Goal: Task Accomplishment & Management: Complete application form

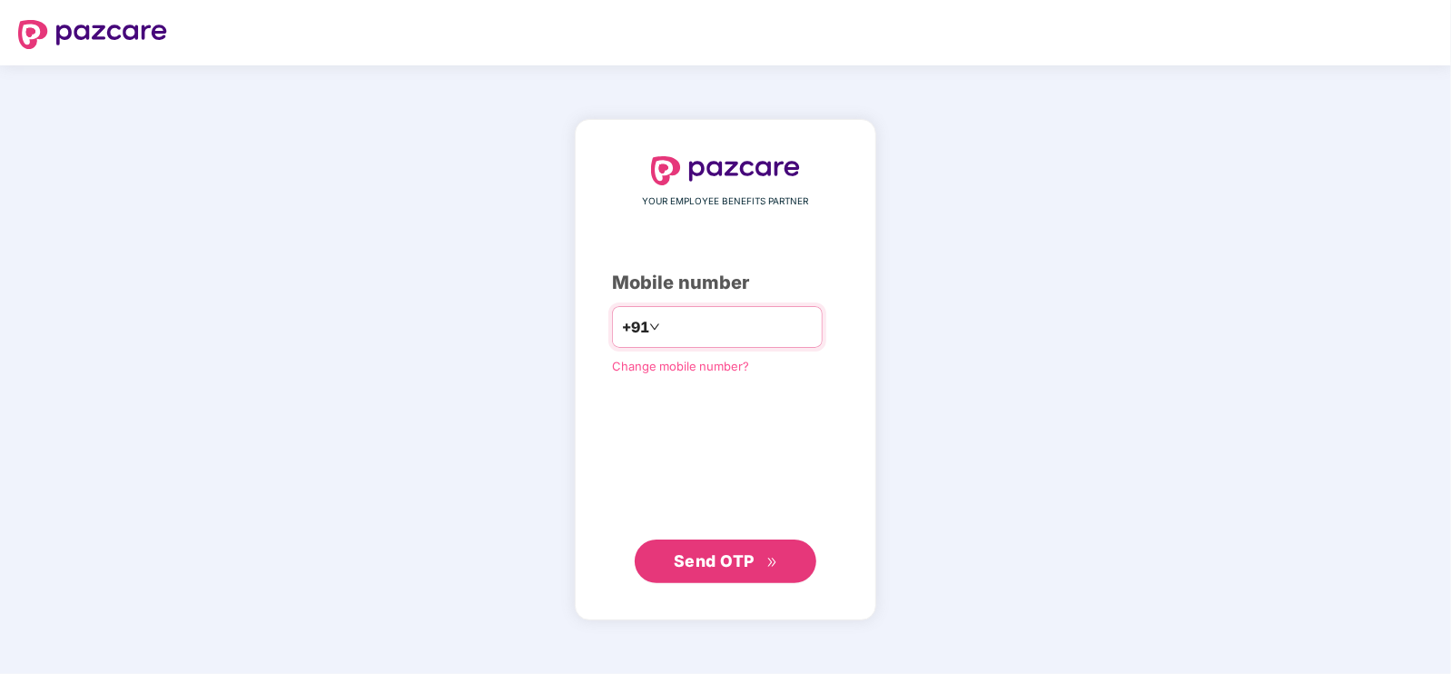
type input "**********"
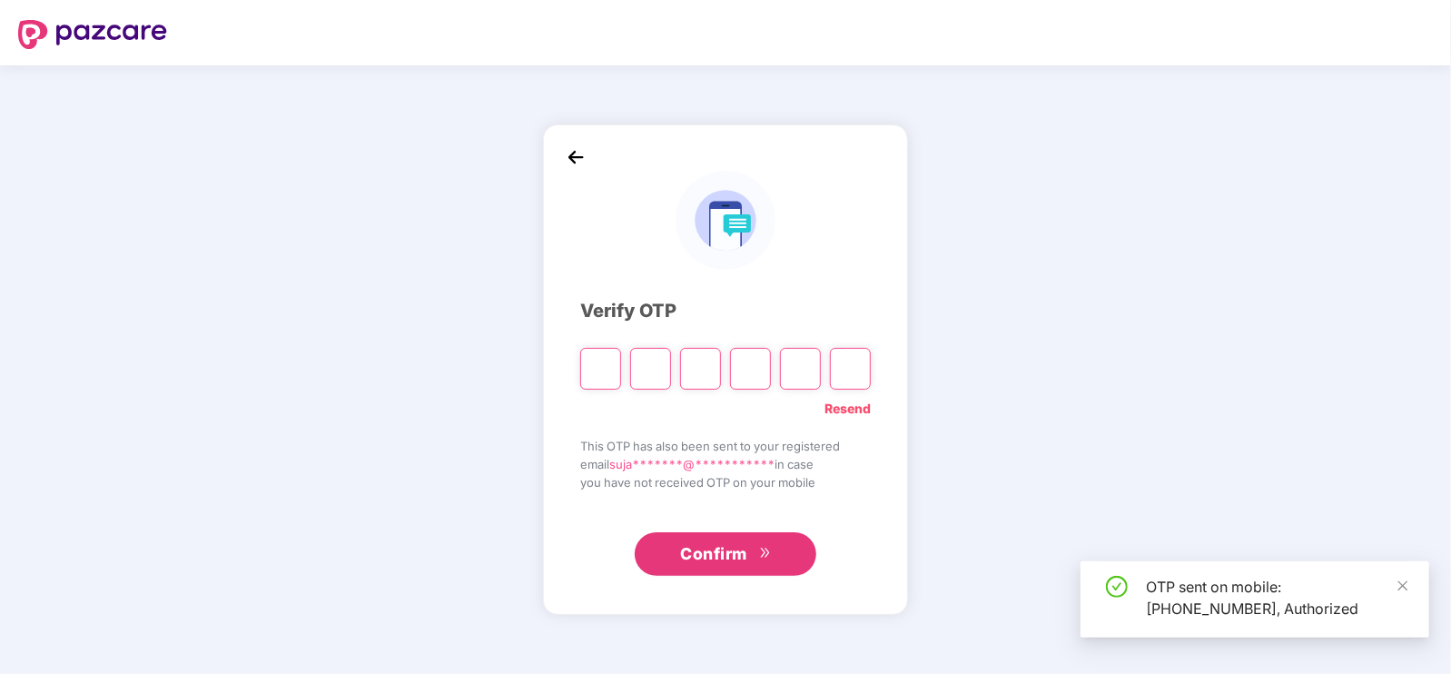
click at [604, 365] on input "Please enter verification code. Digit 1" at bounding box center [600, 369] width 41 height 42
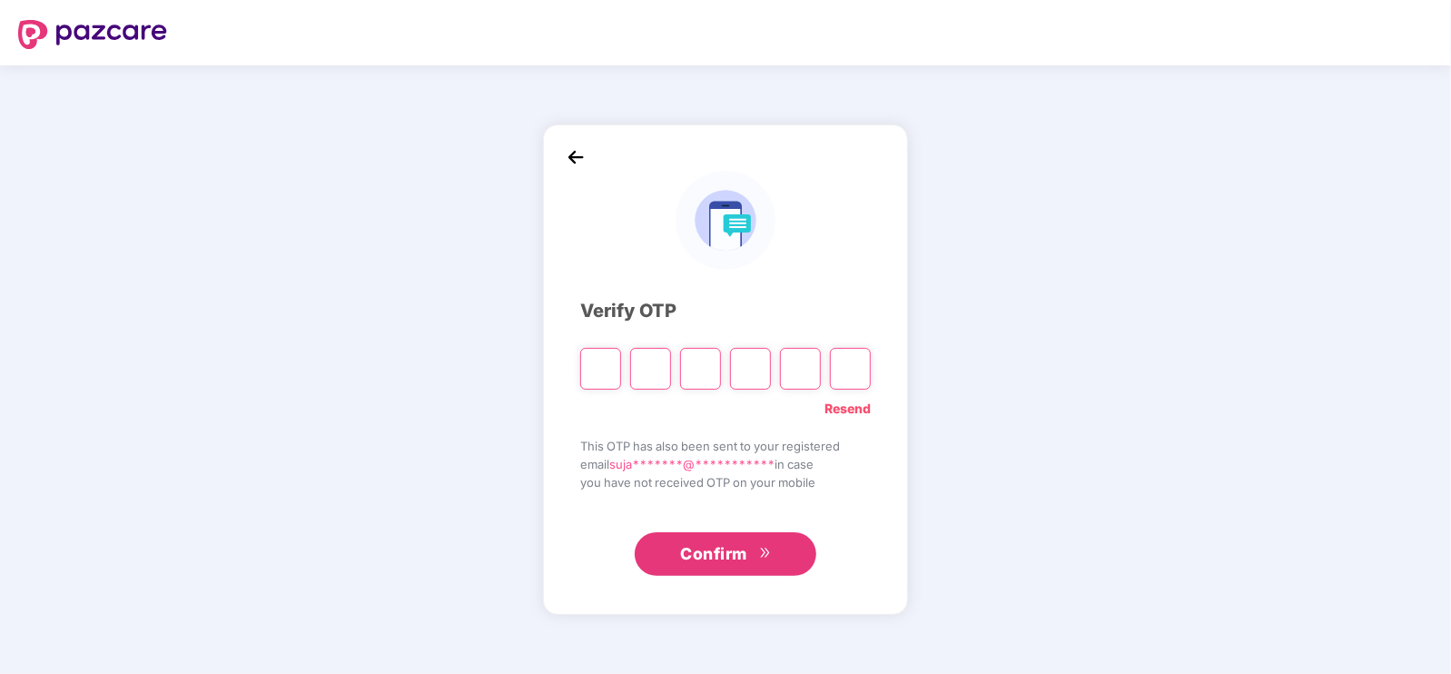
type input "*"
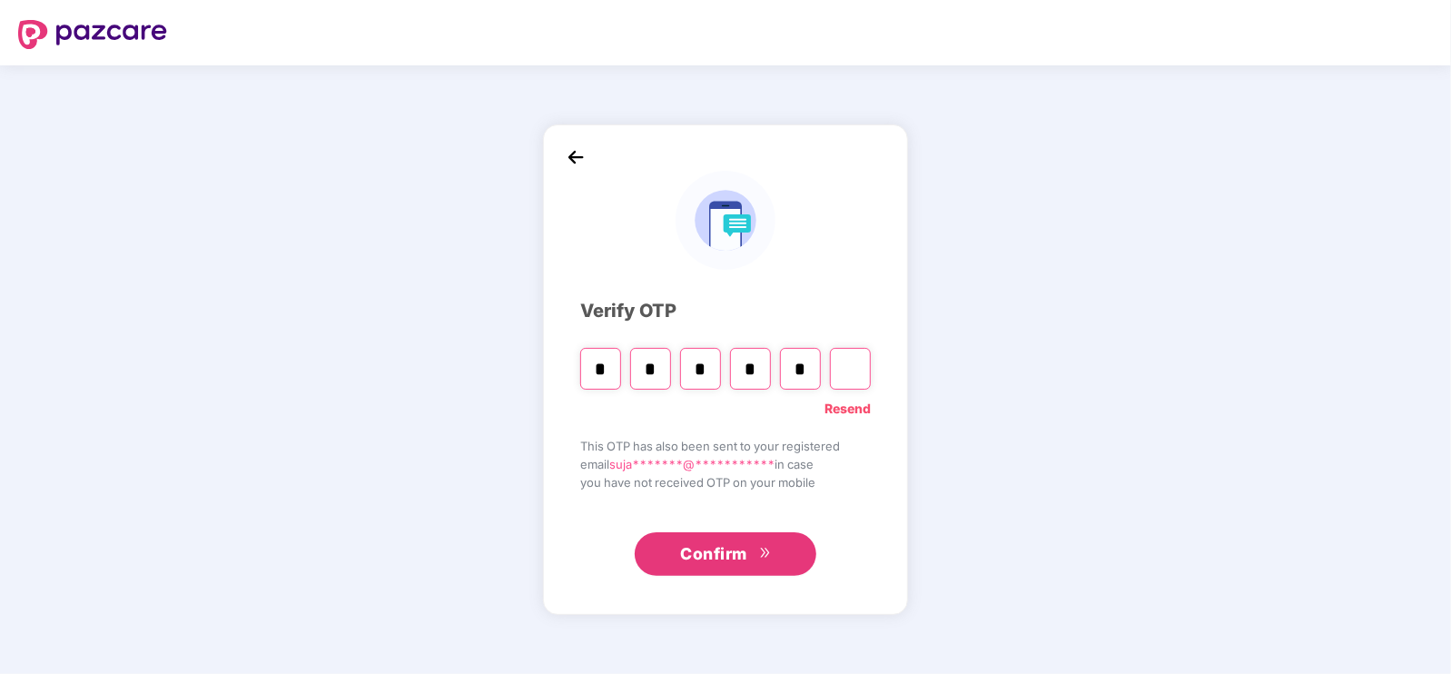
type input "*"
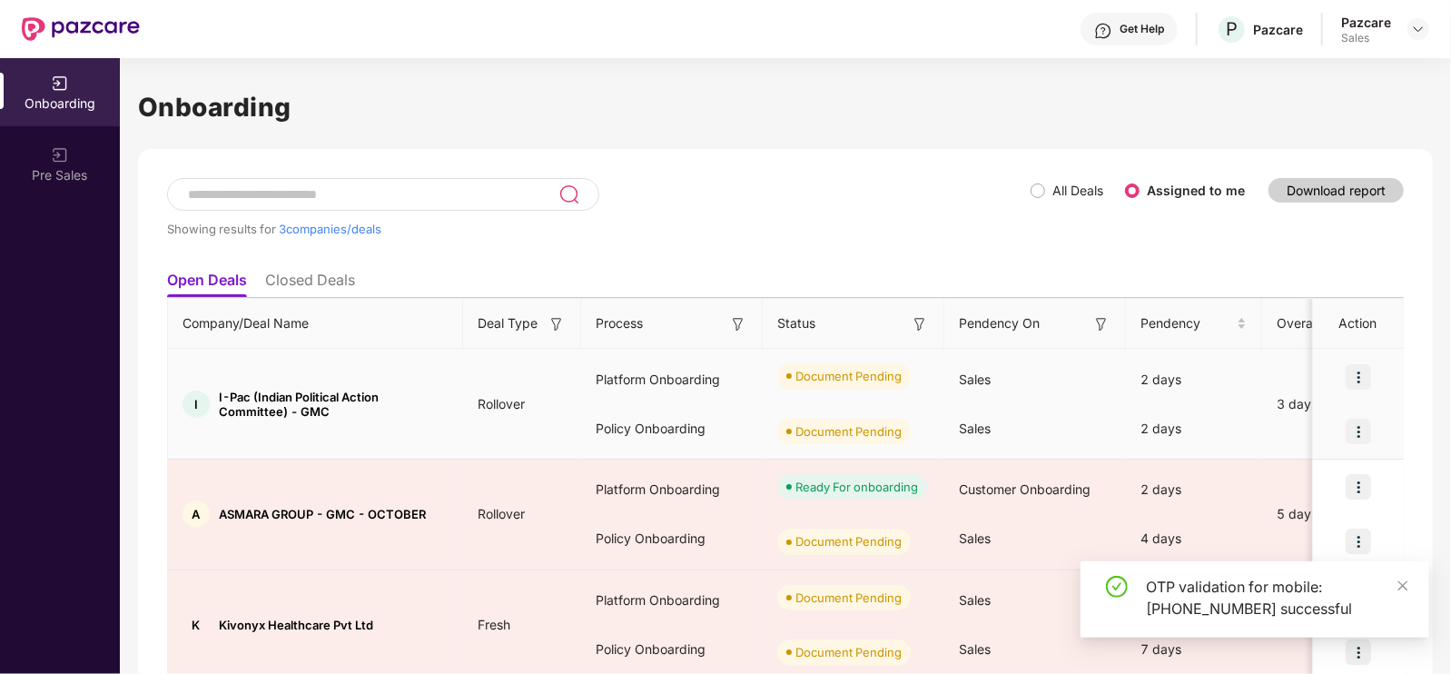
click at [1359, 381] on img at bounding box center [1358, 376] width 25 height 25
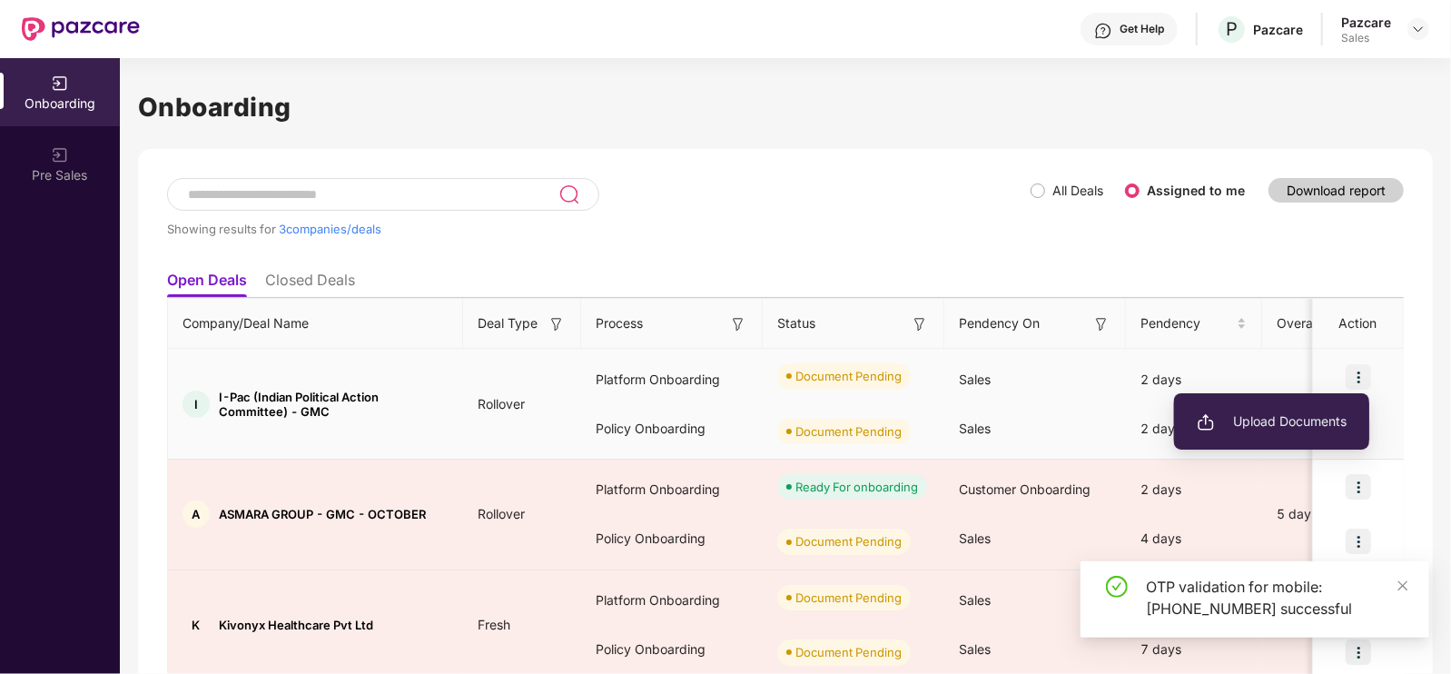
click at [1288, 411] on li "Upload Documents" at bounding box center [1271, 421] width 195 height 38
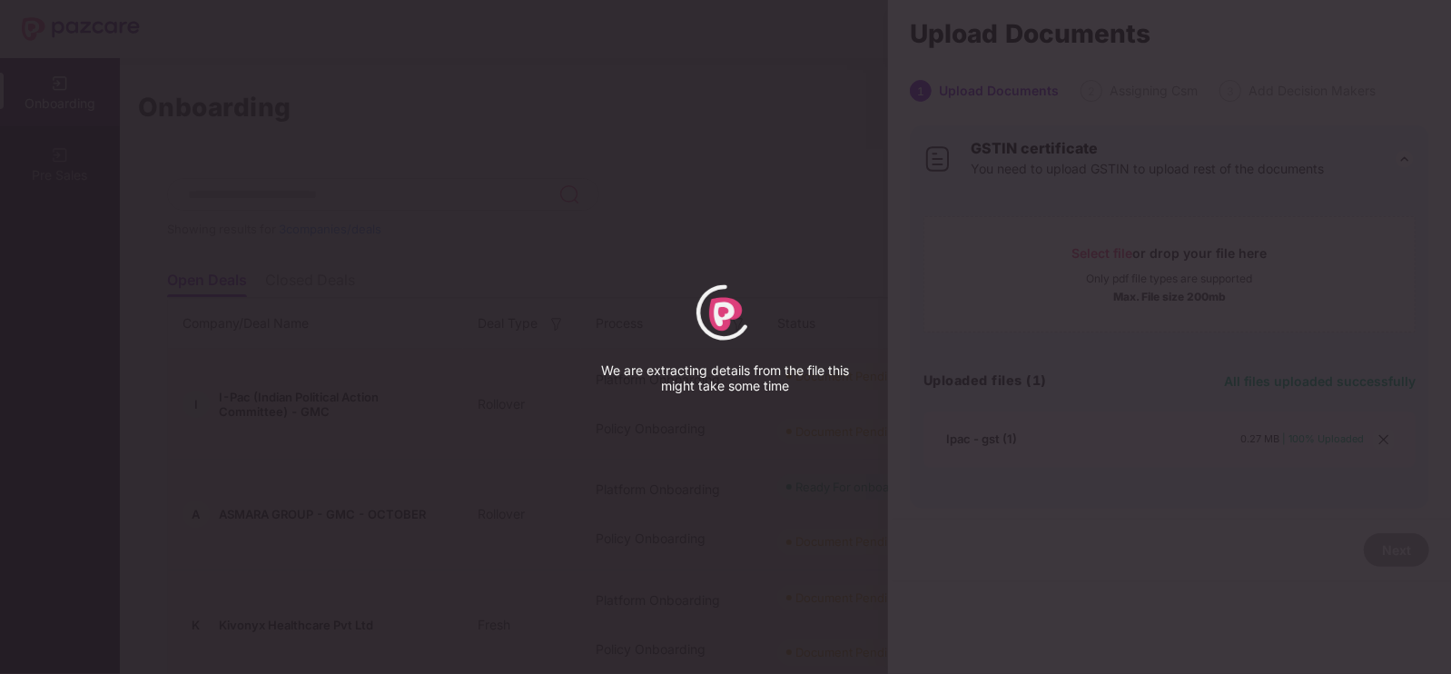
drag, startPoint x: 1125, startPoint y: 551, endPoint x: 918, endPoint y: 595, distance: 211.6
click at [918, 595] on div "We are extracting details from the file this might take some time" at bounding box center [725, 337] width 1451 height 674
select select "****"
select select "******"
select select "**********"
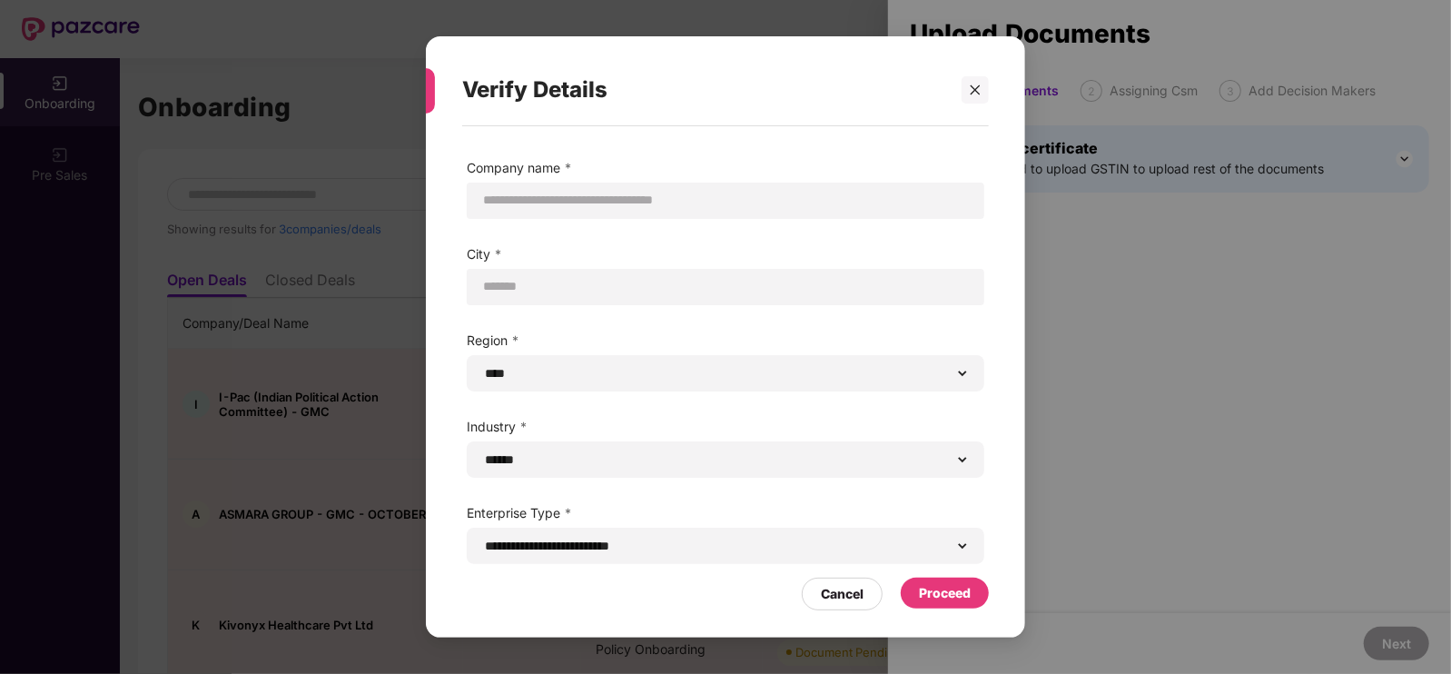
click at [954, 598] on div "Proceed" at bounding box center [945, 593] width 52 height 20
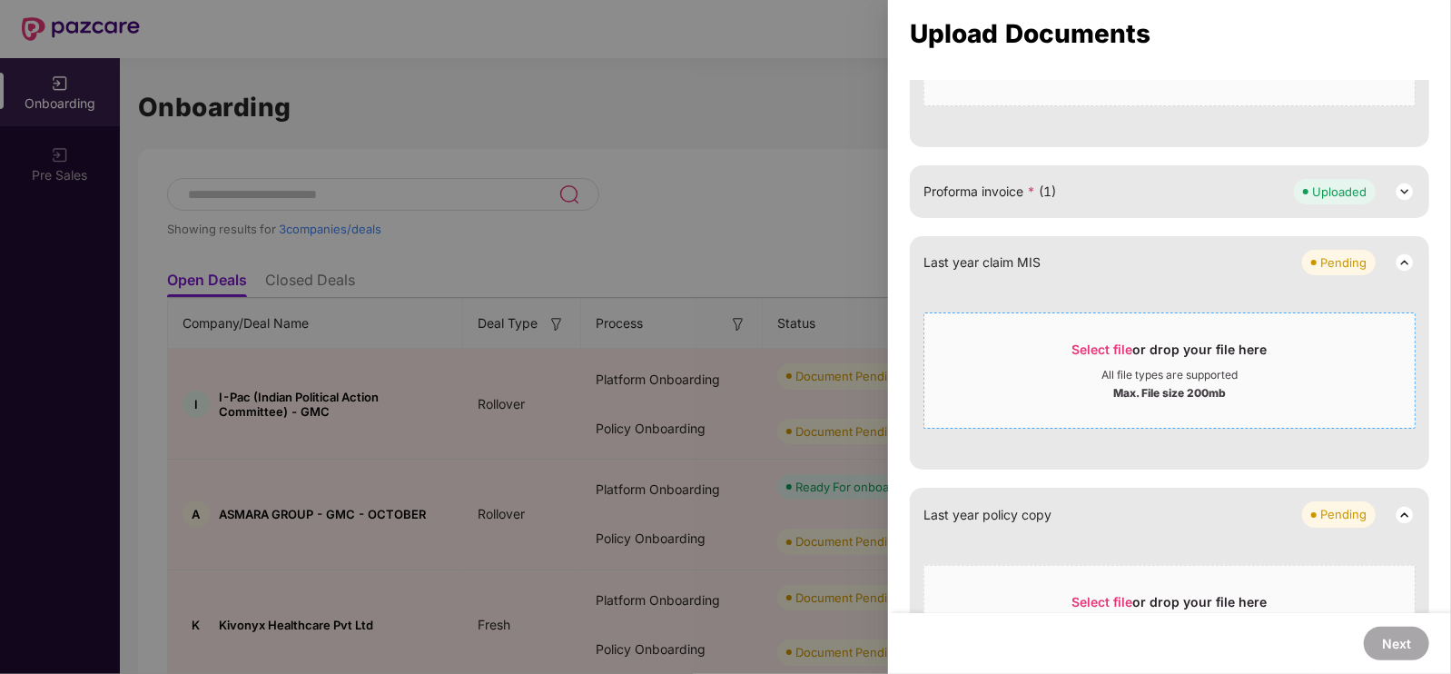
scroll to position [1379, 0]
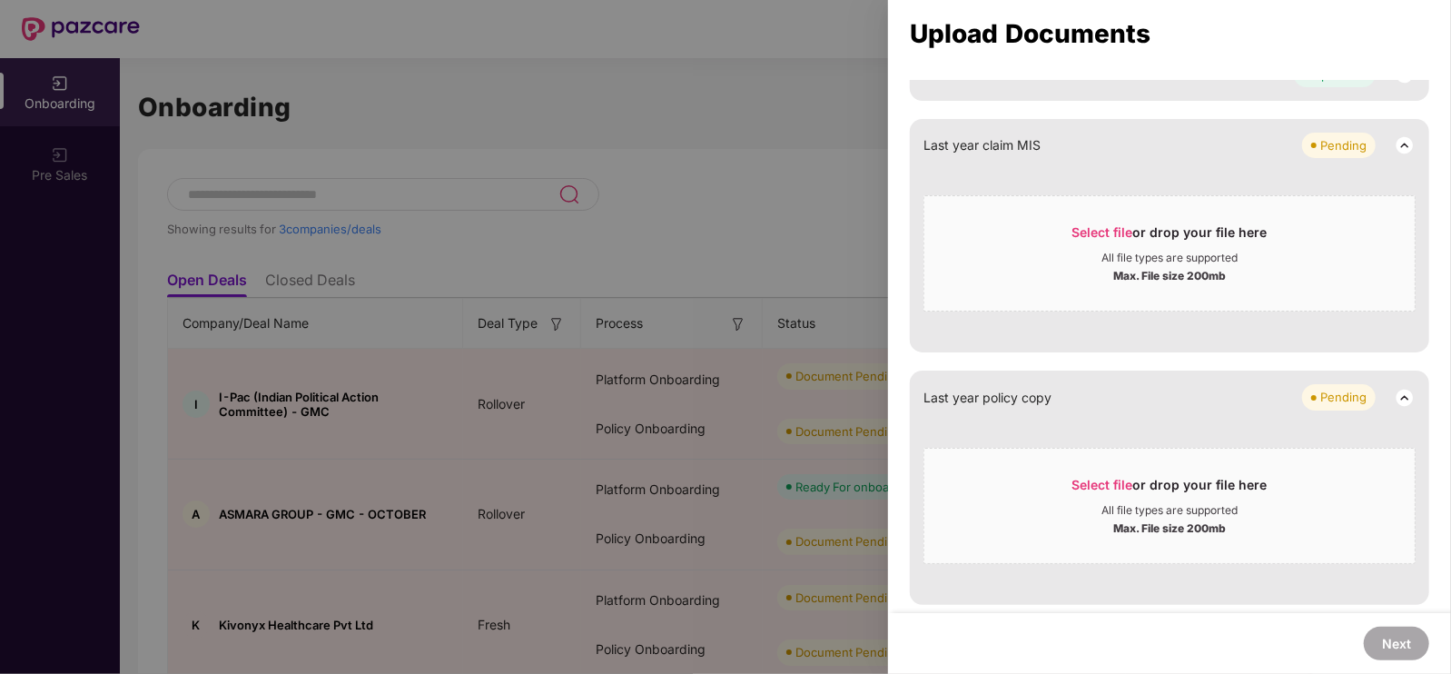
click at [881, 64] on div at bounding box center [725, 337] width 1451 height 674
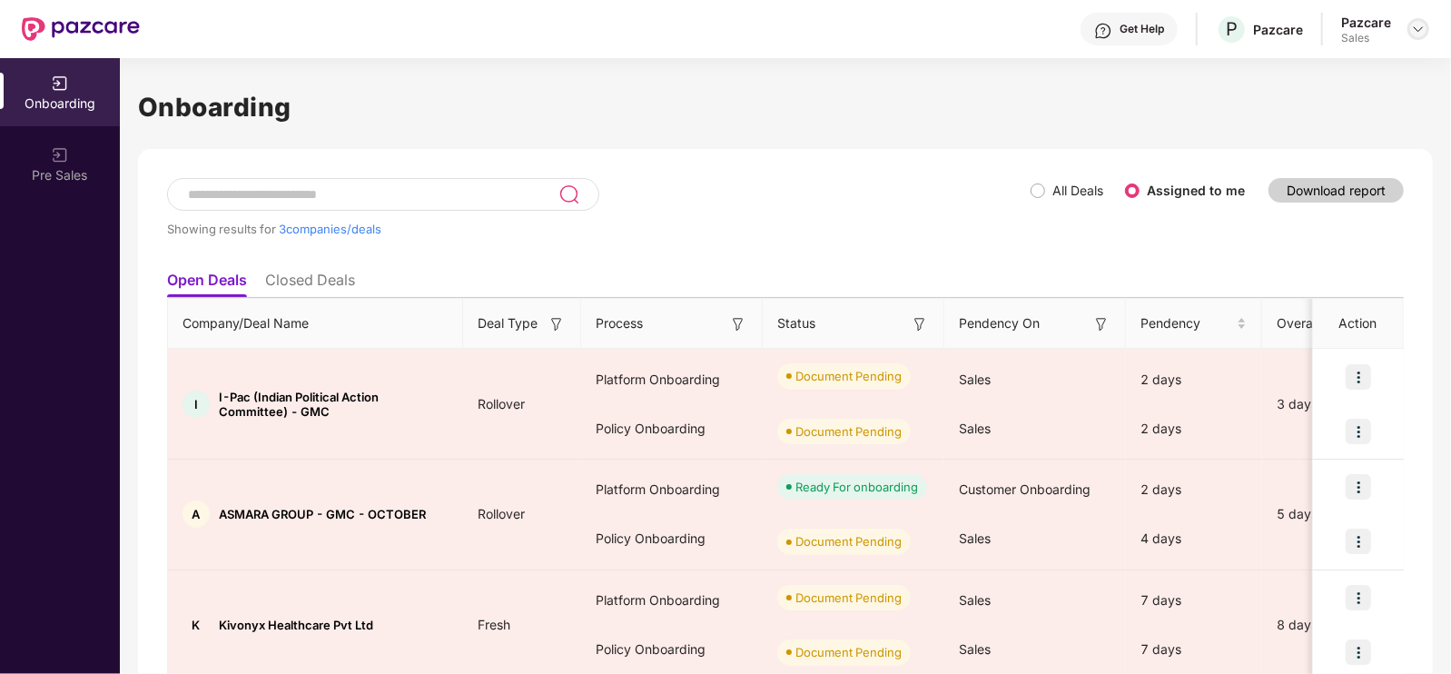
click at [1417, 33] on img at bounding box center [1418, 29] width 15 height 15
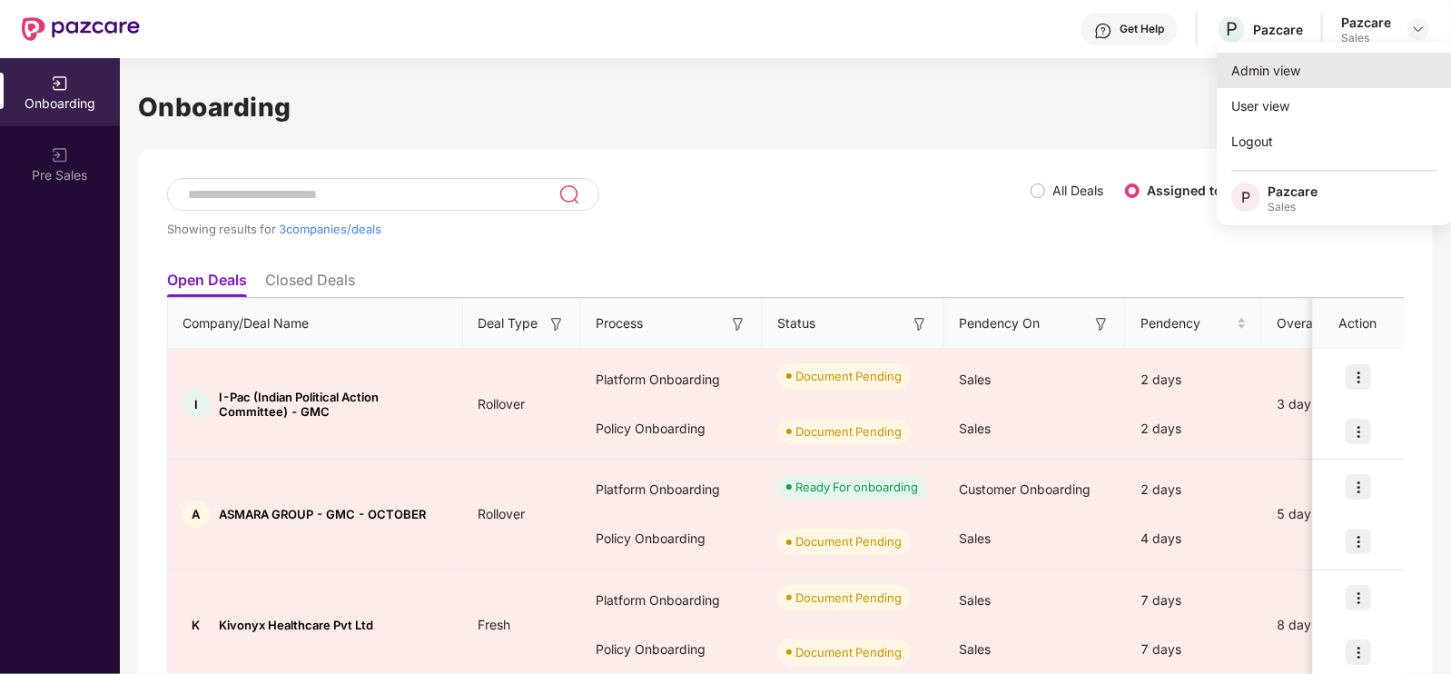
click at [1351, 66] on div "Admin view" at bounding box center [1335, 70] width 236 height 35
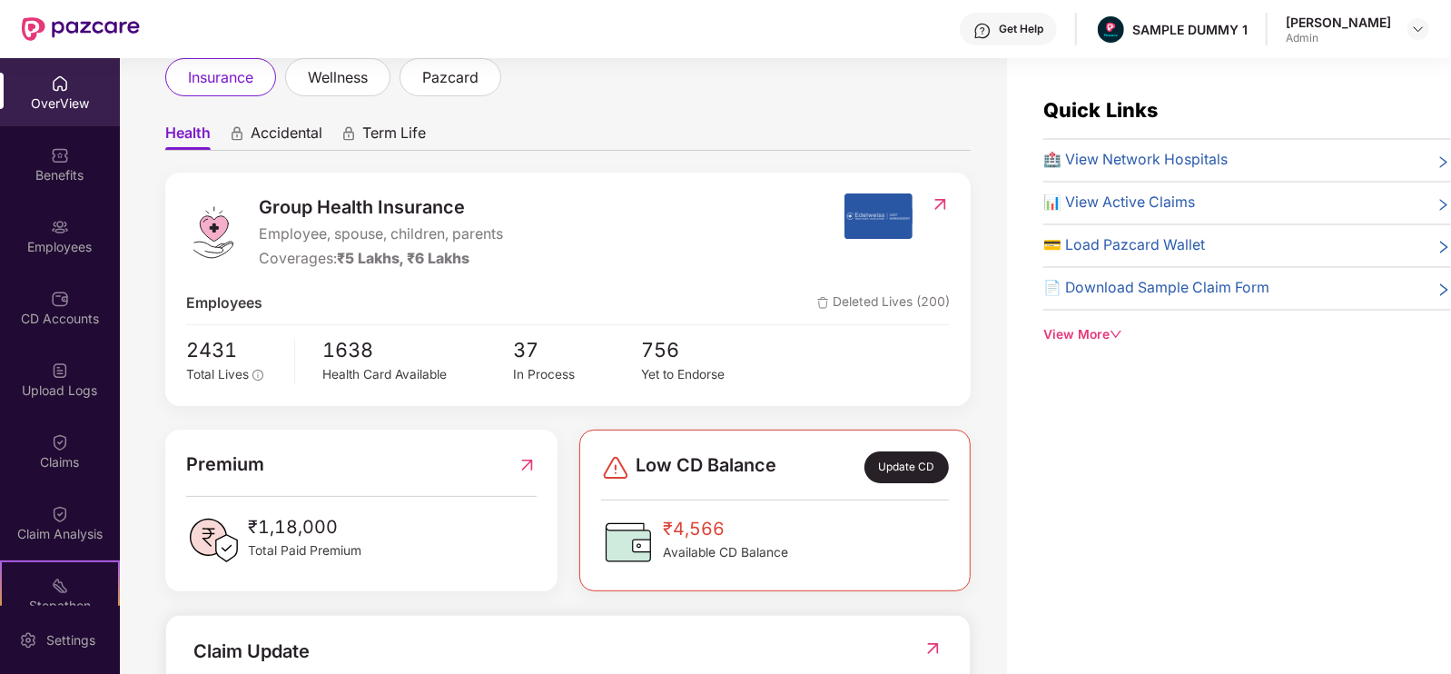
scroll to position [0, 0]
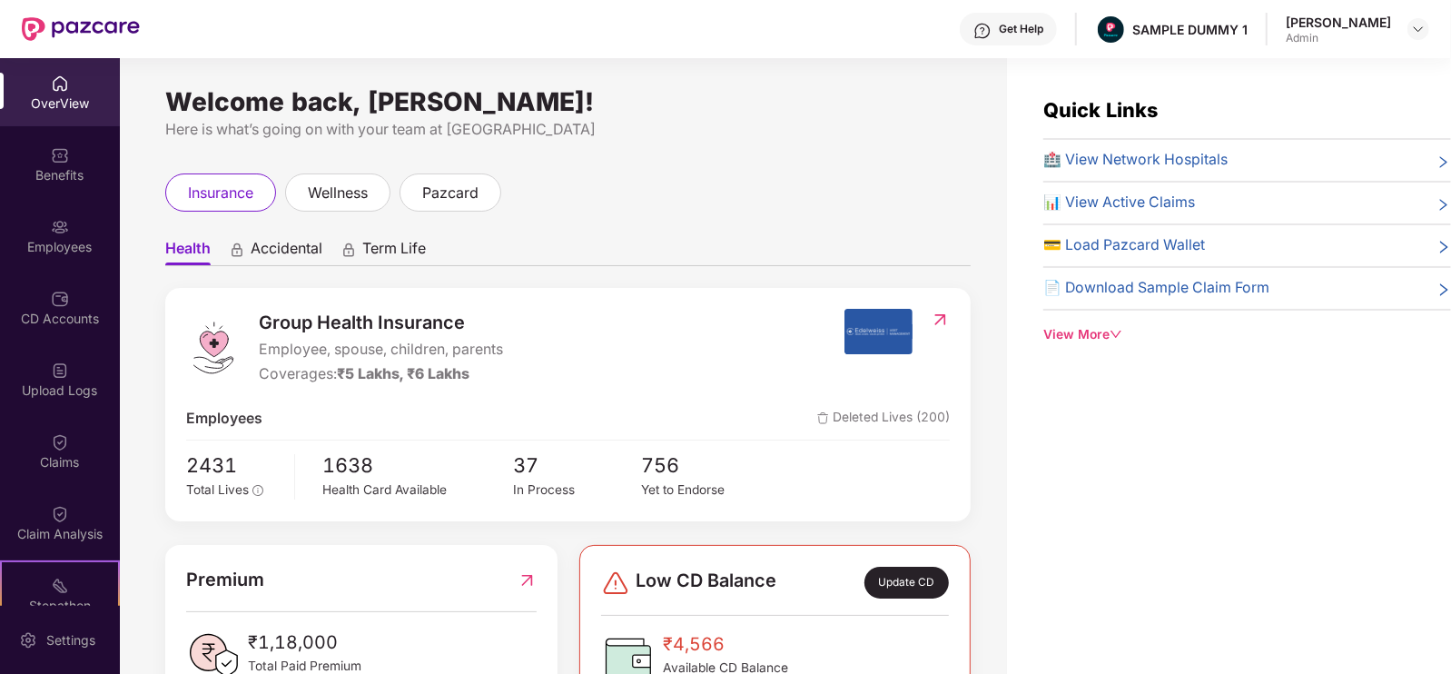
click at [303, 248] on span "Accidental" at bounding box center [287, 252] width 72 height 26
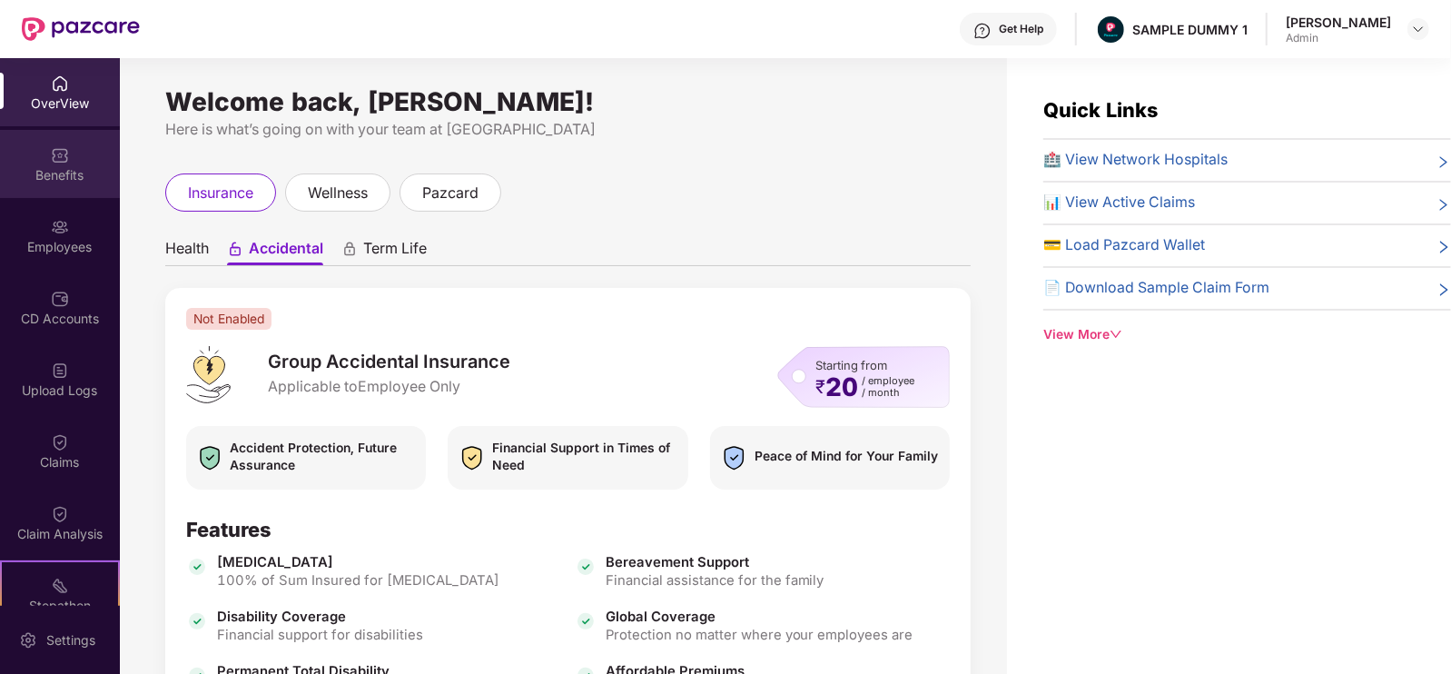
click at [35, 172] on div "Benefits" at bounding box center [60, 175] width 120 height 18
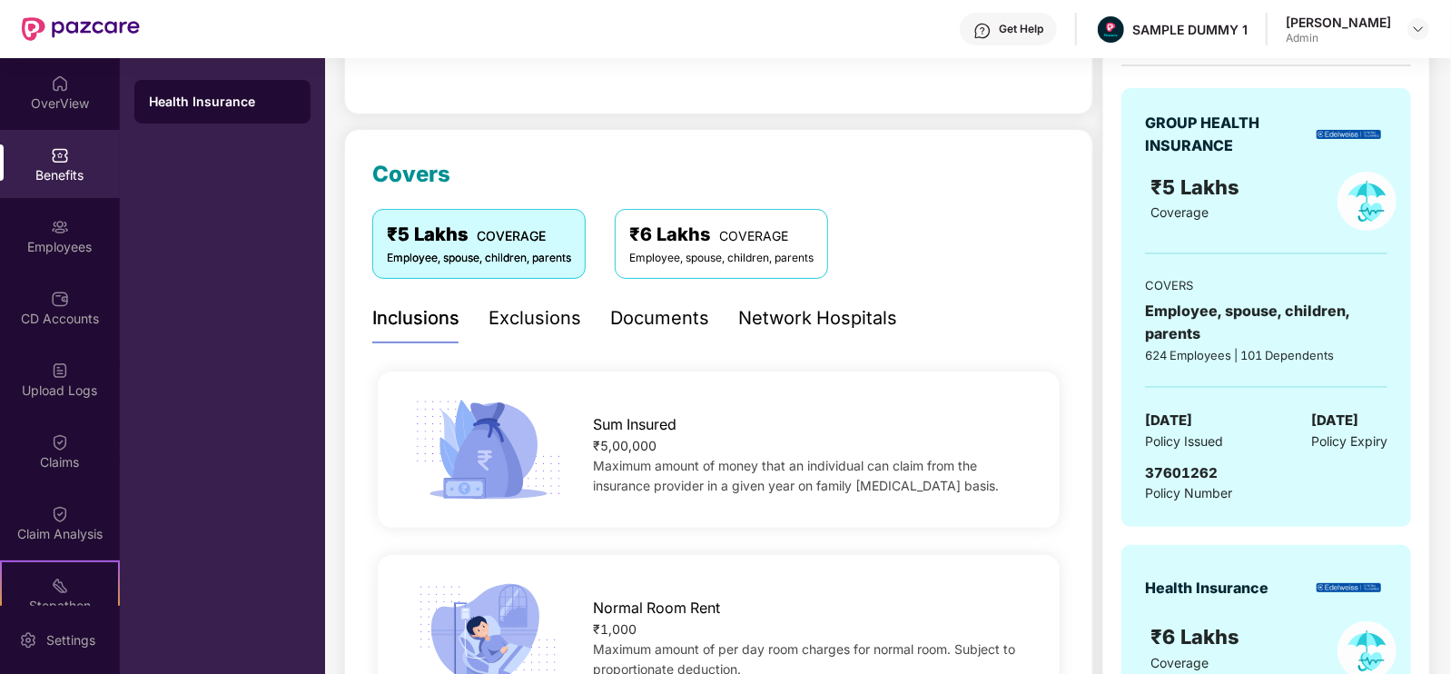
scroll to position [168, 0]
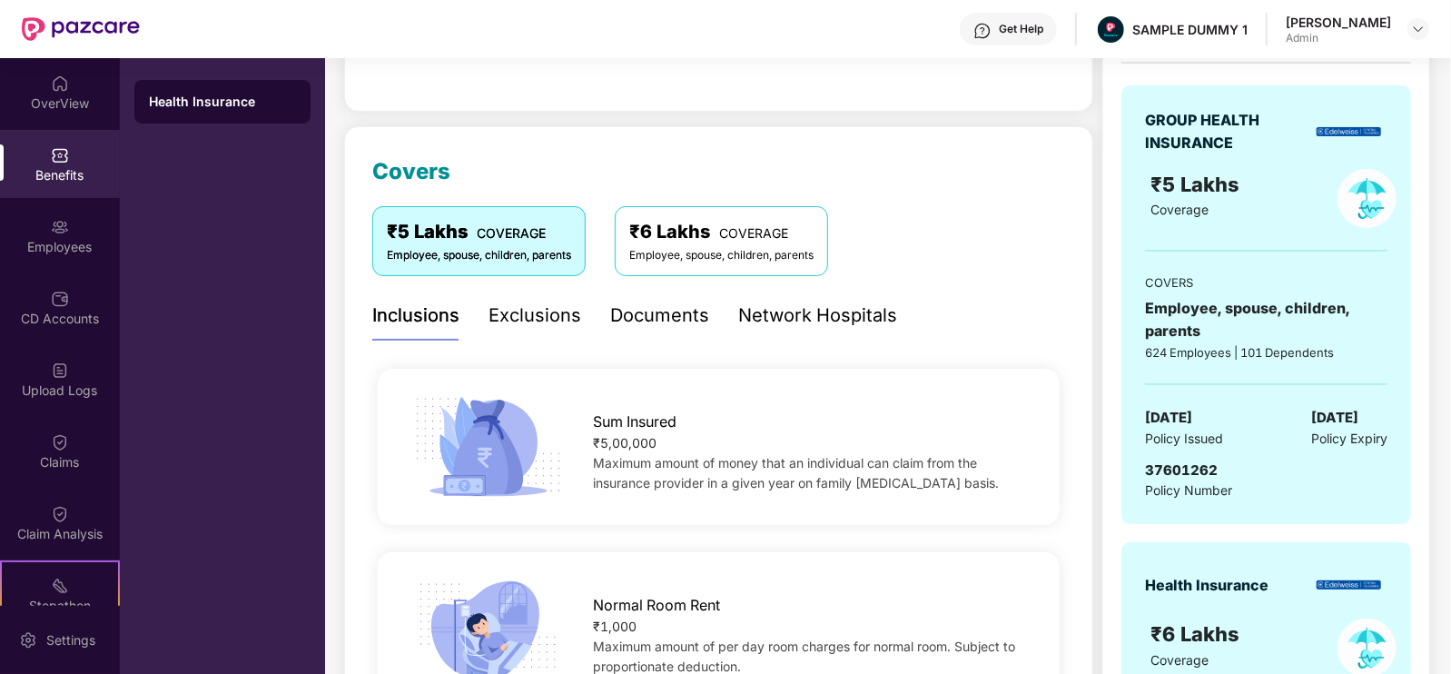
click at [549, 313] on div "Exclusions" at bounding box center [535, 316] width 93 height 28
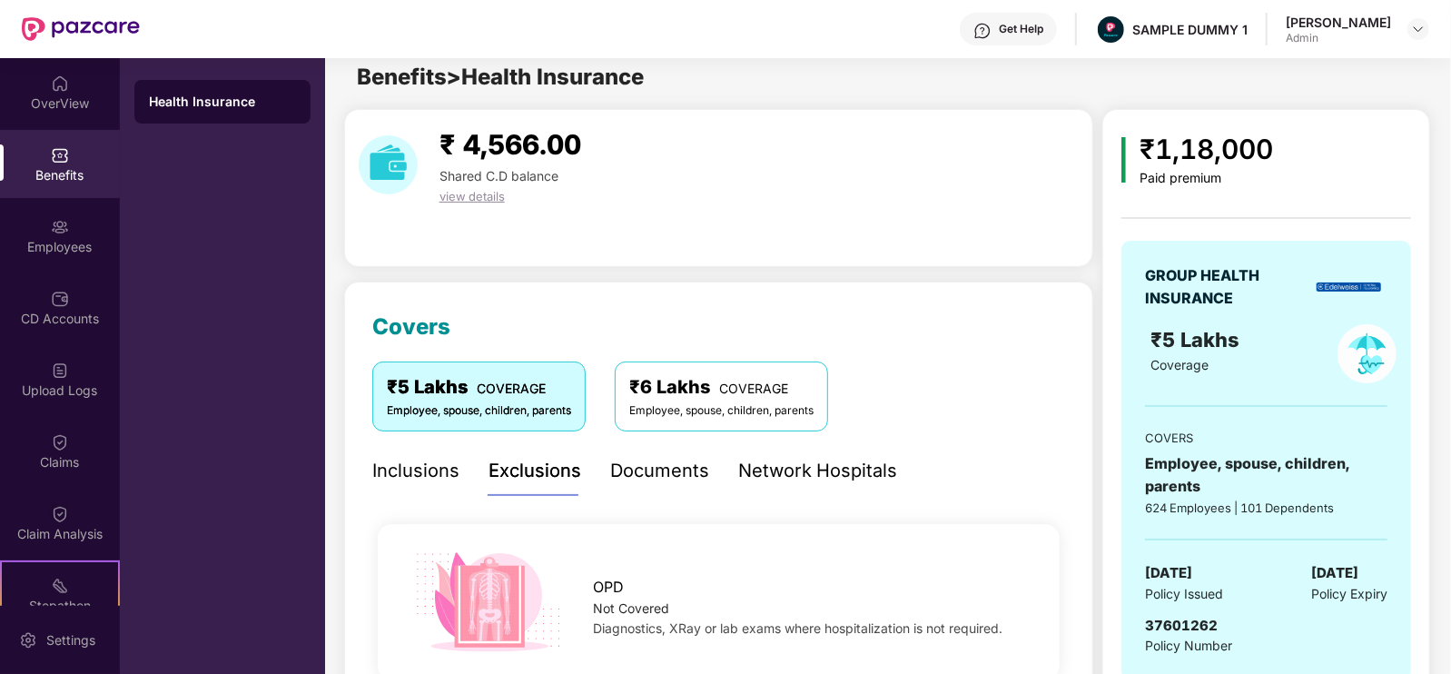
scroll to position [0, 0]
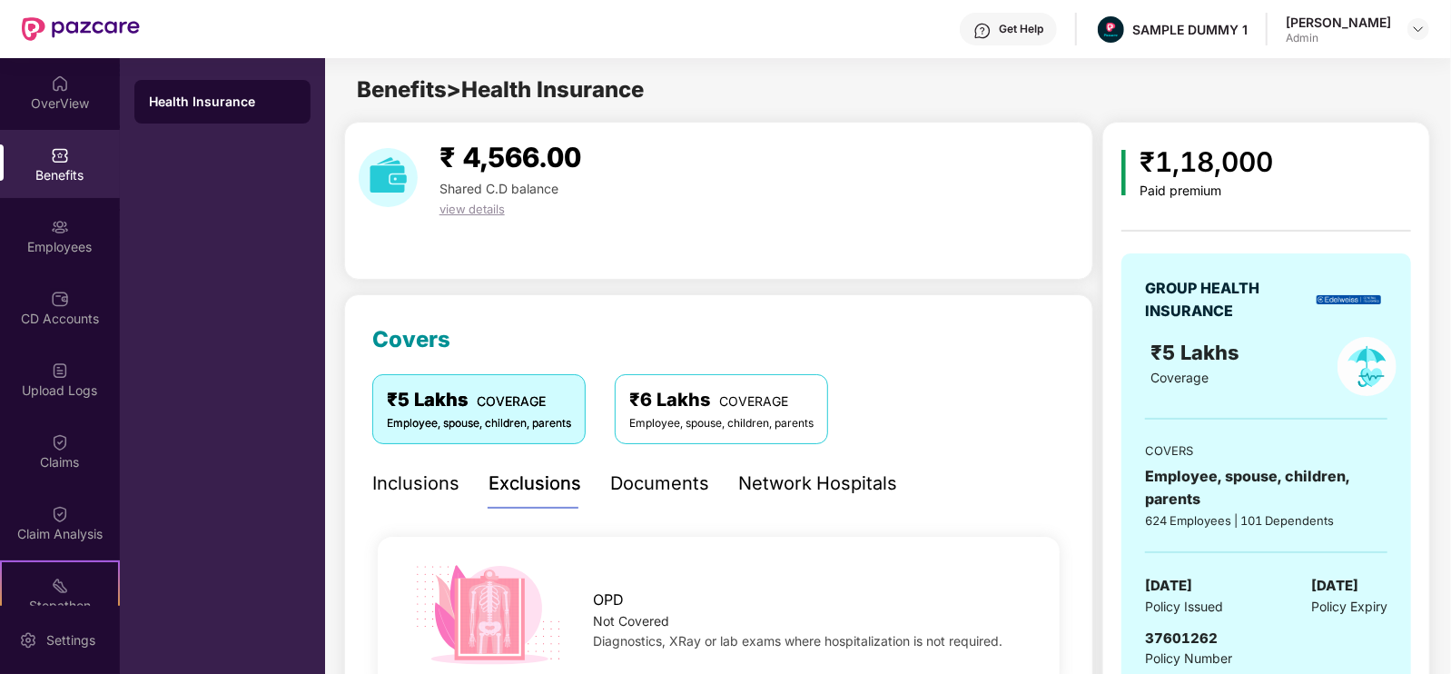
click at [656, 472] on div "Documents" at bounding box center [659, 484] width 99 height 28
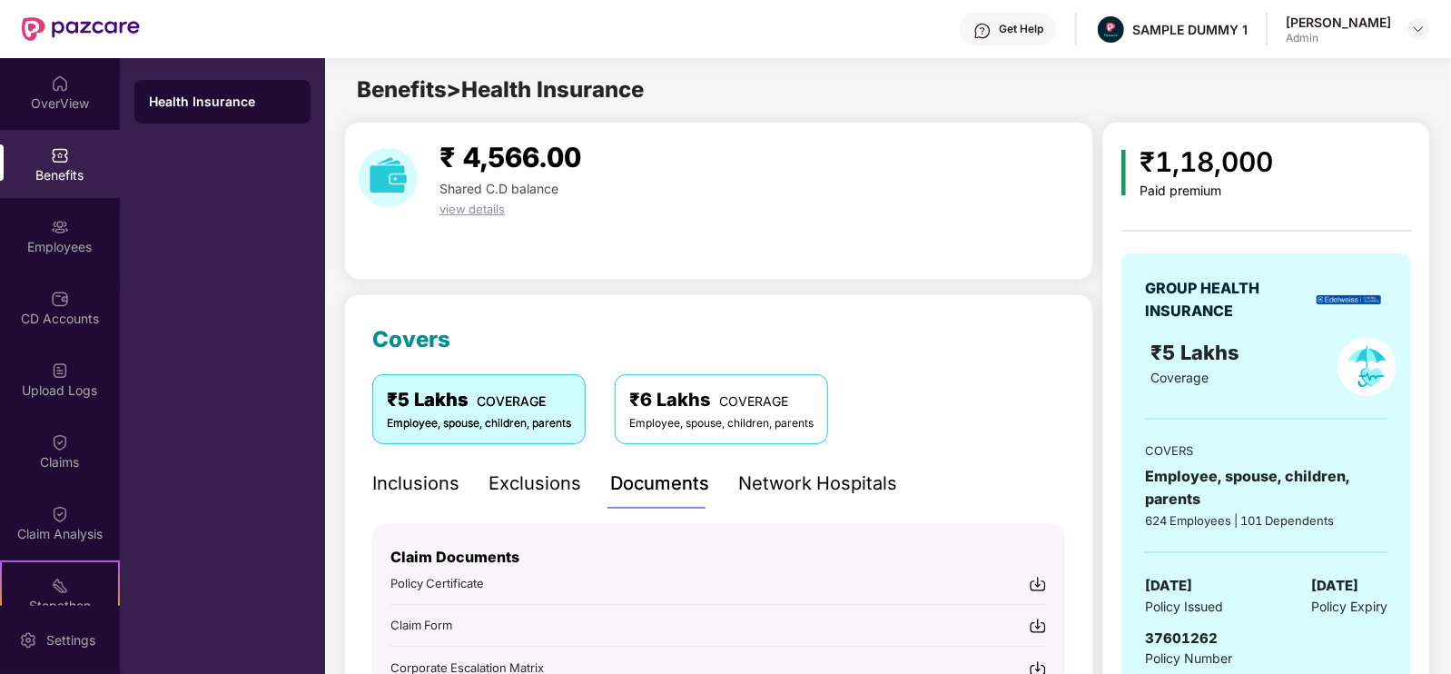
click at [776, 491] on div "Network Hospitals" at bounding box center [817, 484] width 159 height 28
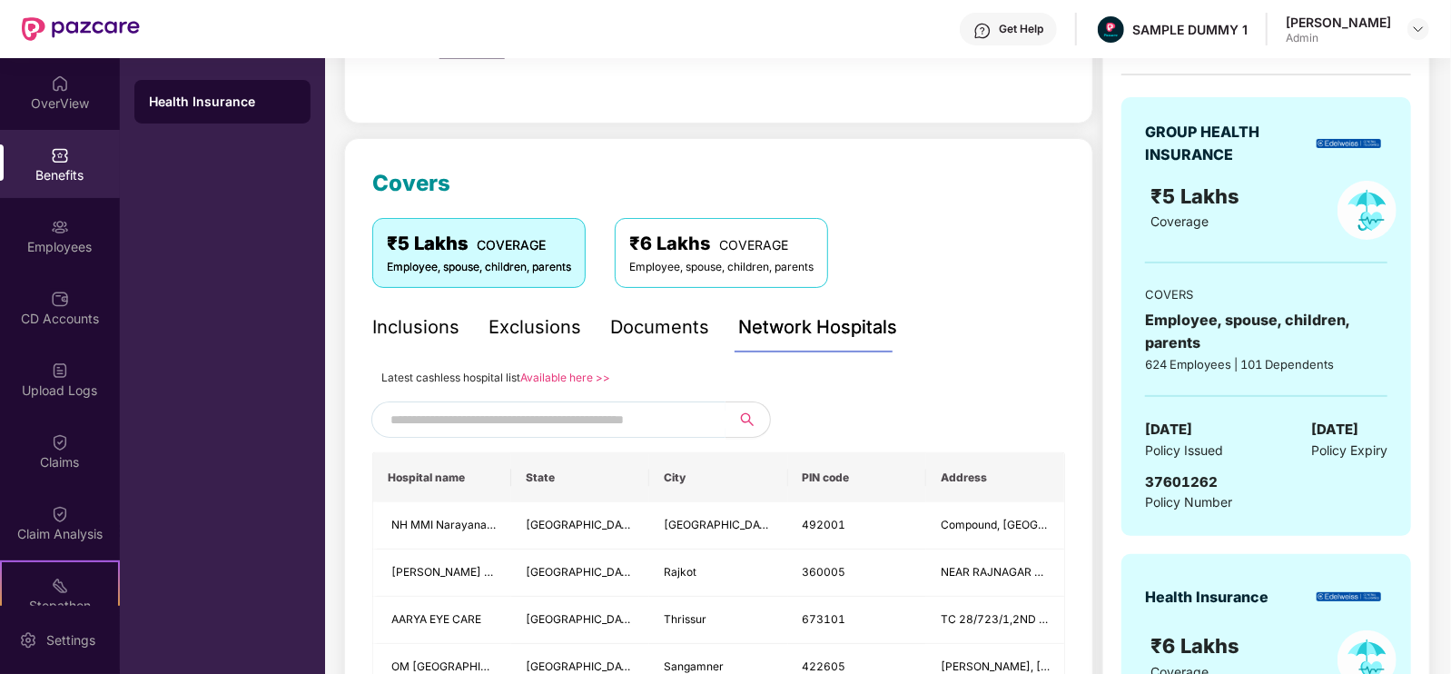
scroll to position [167, 0]
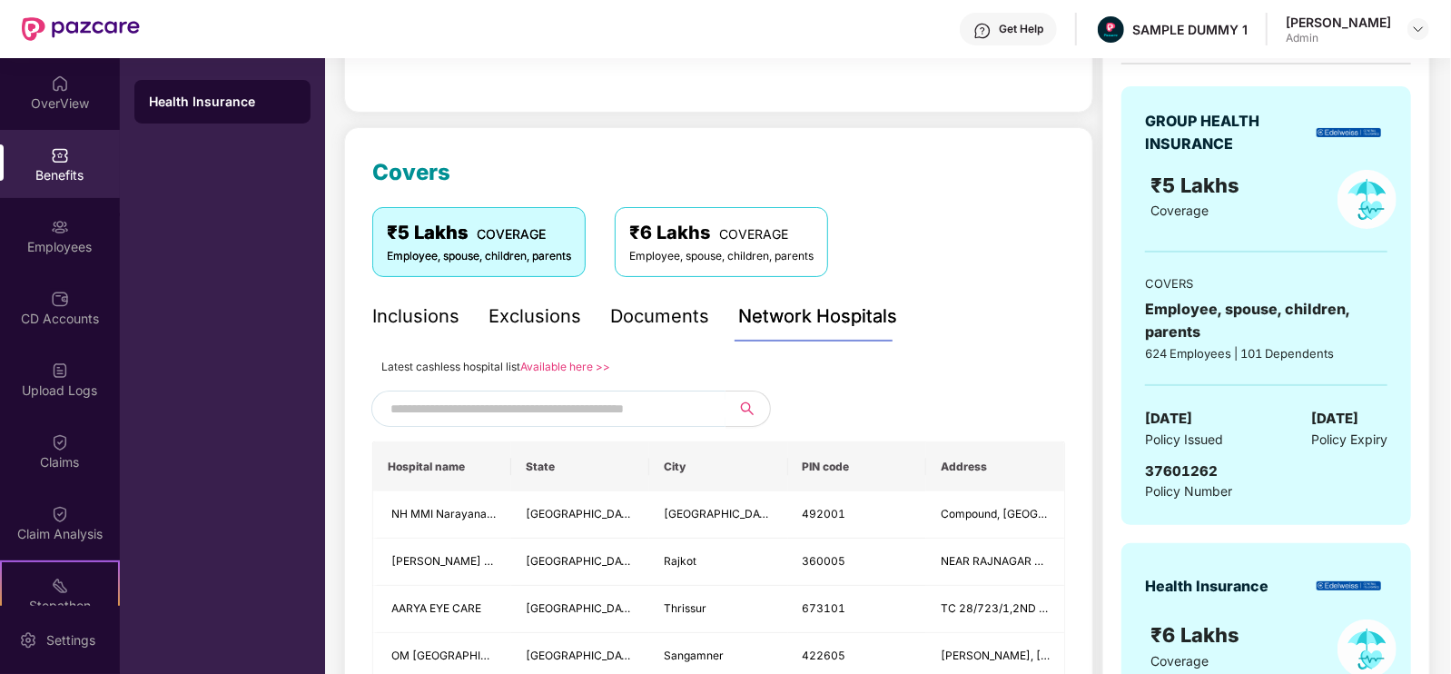
click at [642, 415] on input "text" at bounding box center [546, 408] width 311 height 27
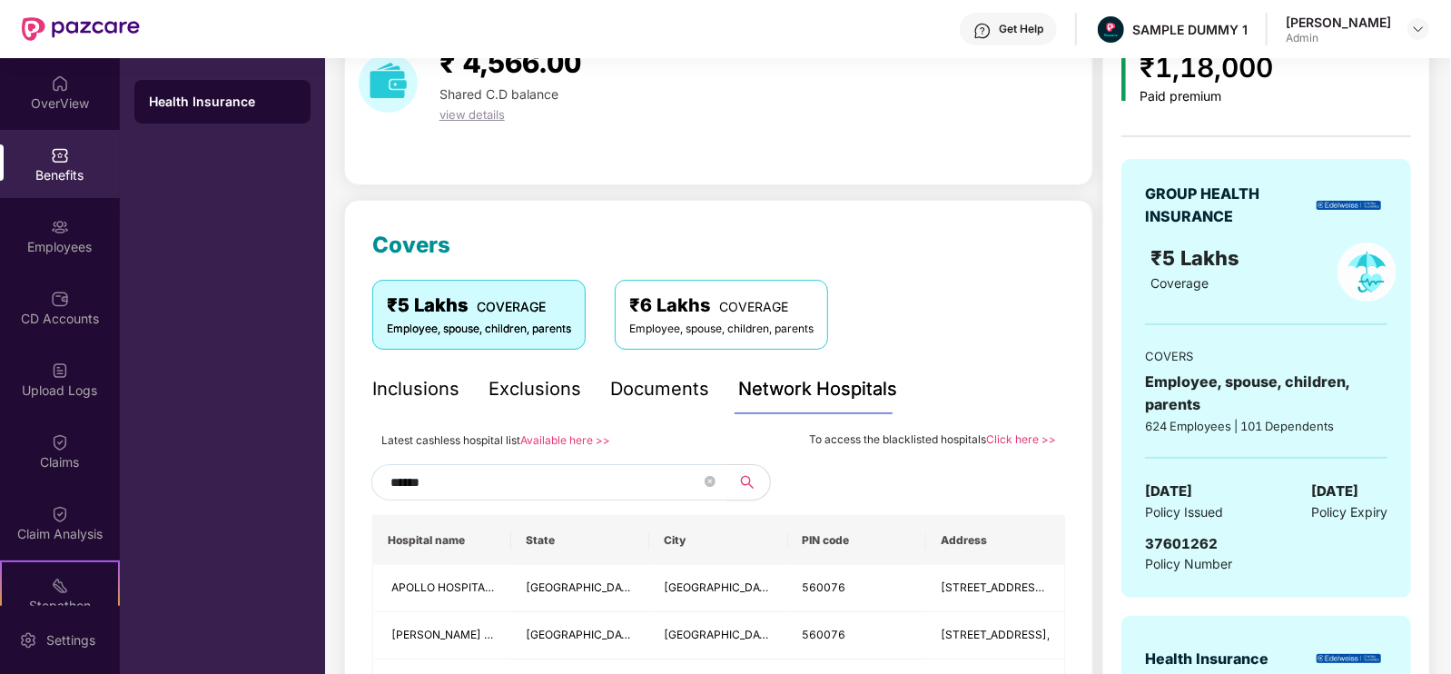
scroll to position [0, 0]
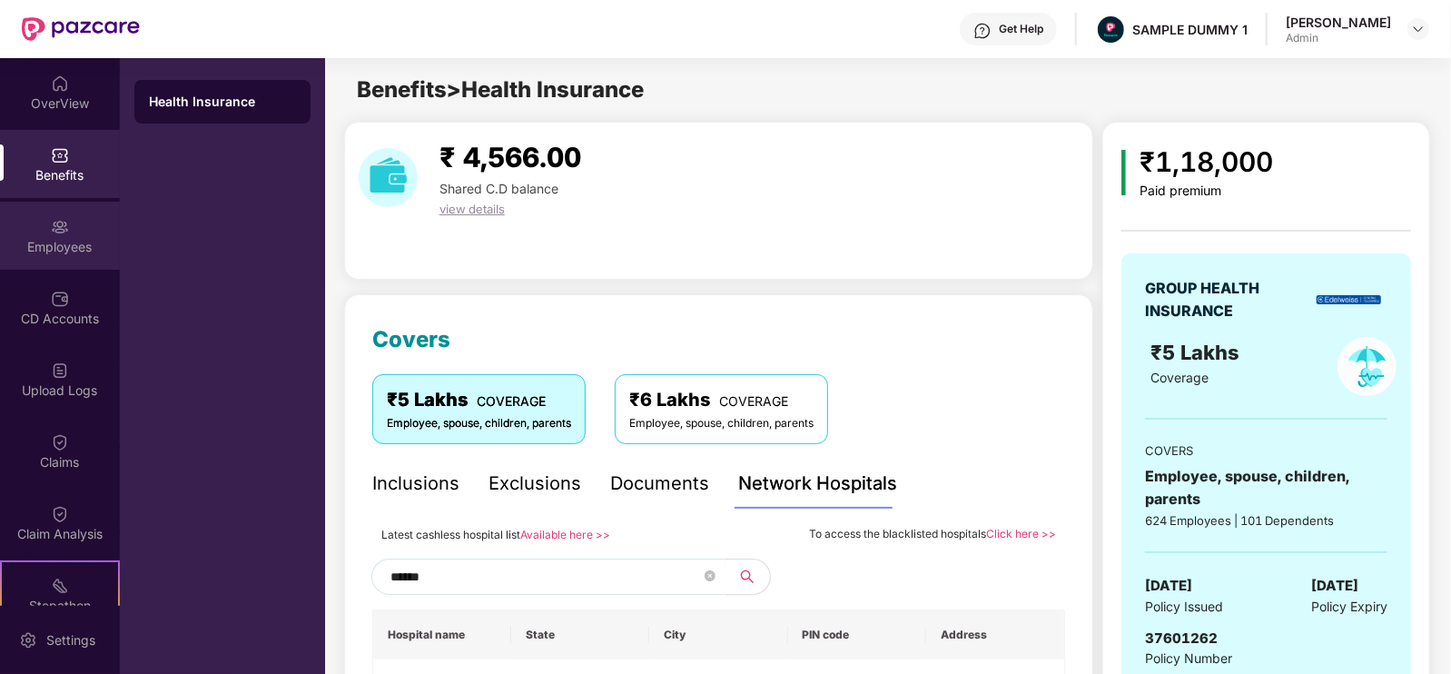
type input "******"
click at [80, 218] on div "Employees" at bounding box center [60, 236] width 120 height 68
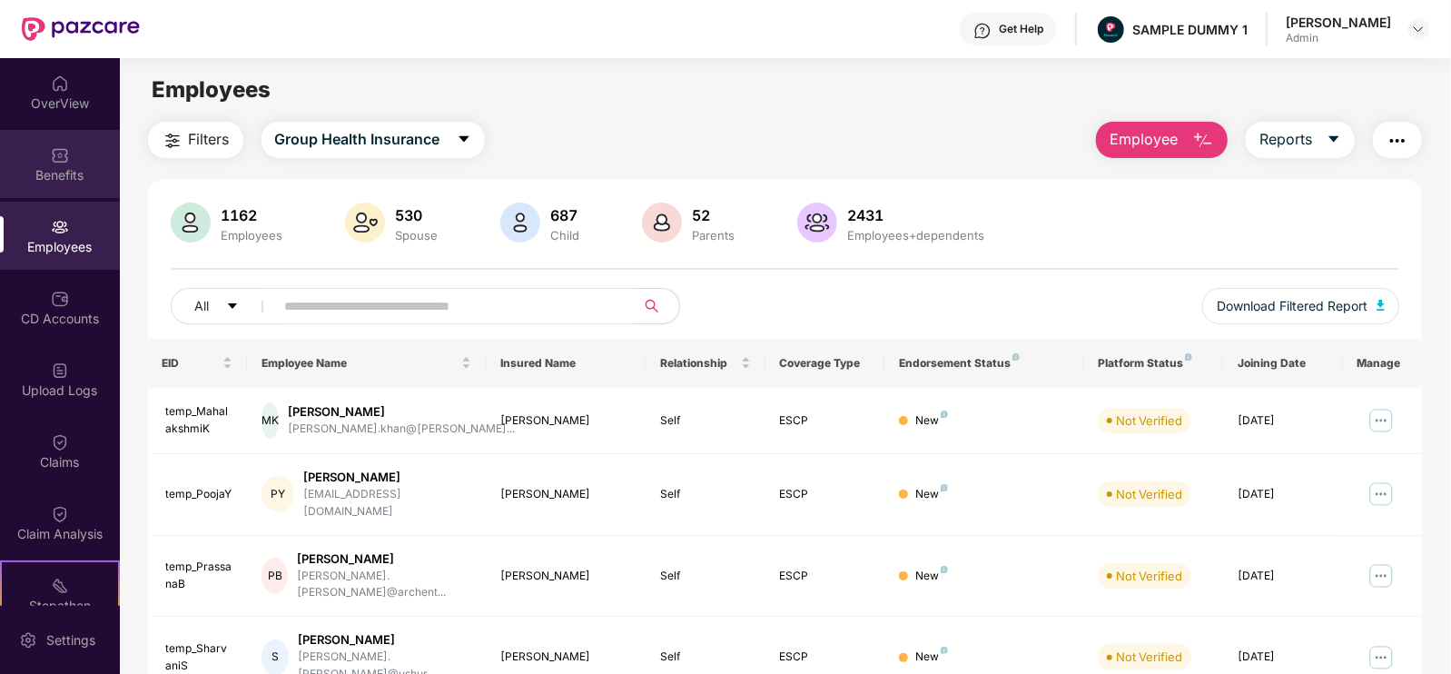
click at [67, 177] on div "Benefits" at bounding box center [60, 175] width 120 height 18
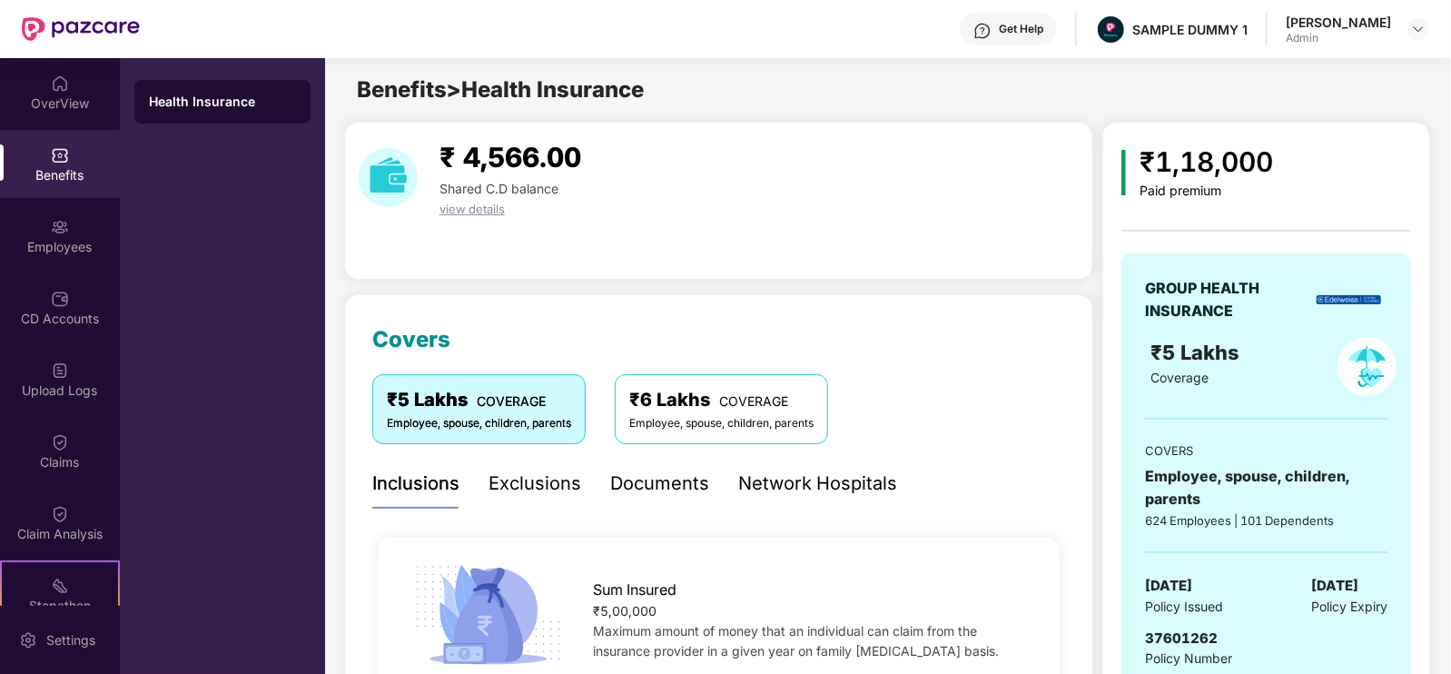
scroll to position [115, 0]
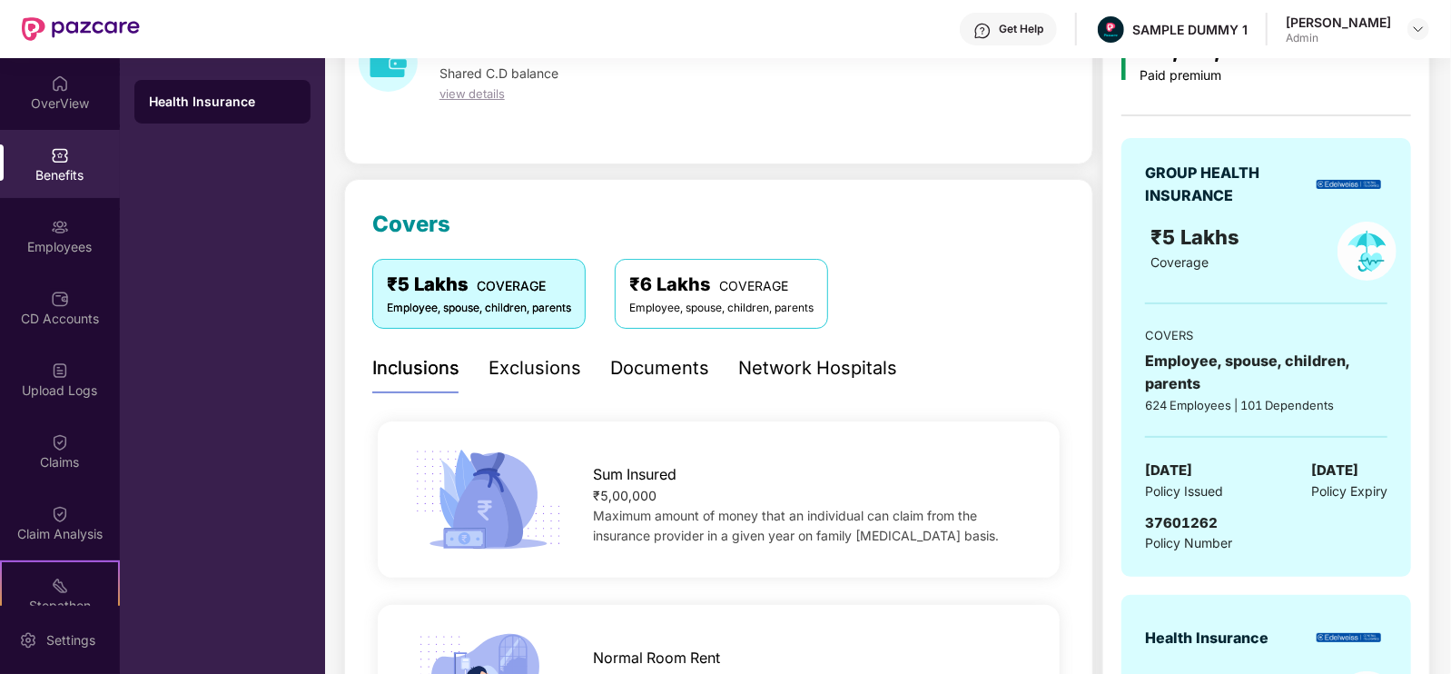
click at [542, 372] on div "Exclusions" at bounding box center [535, 368] width 93 height 28
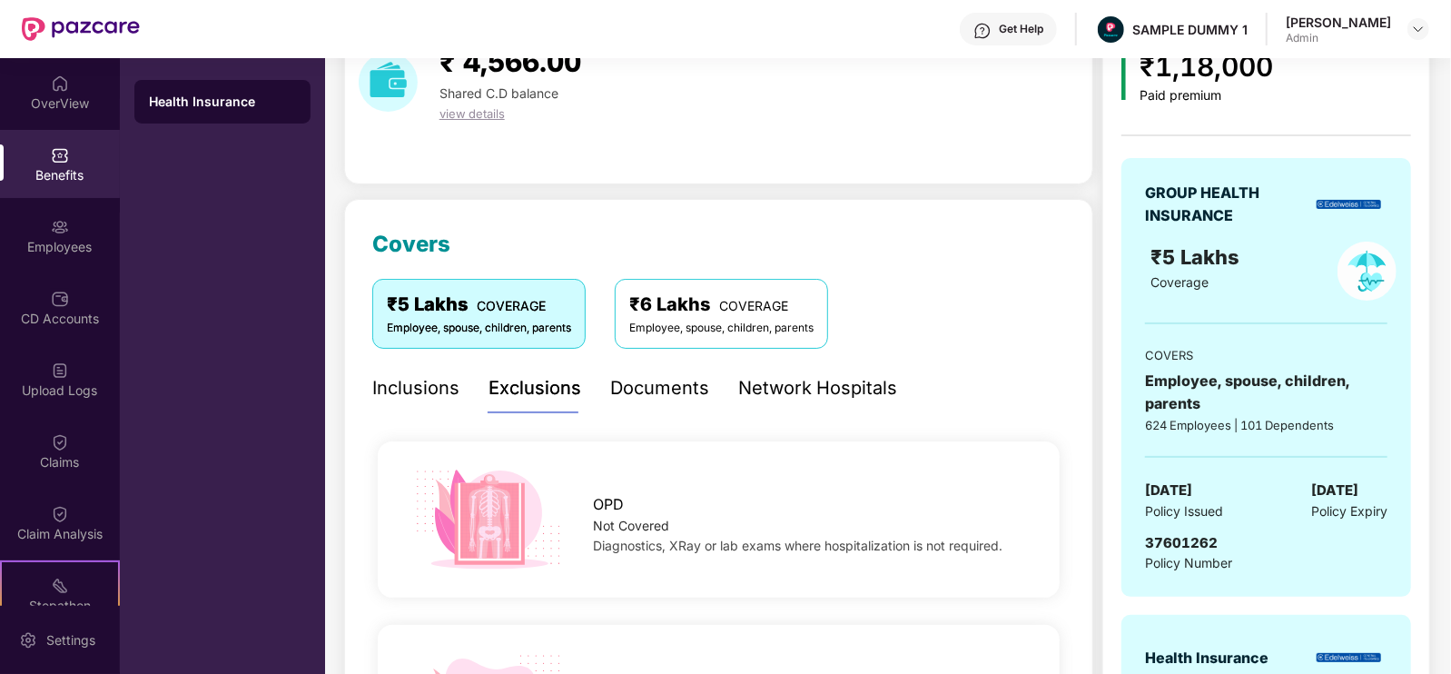
scroll to position [94, 0]
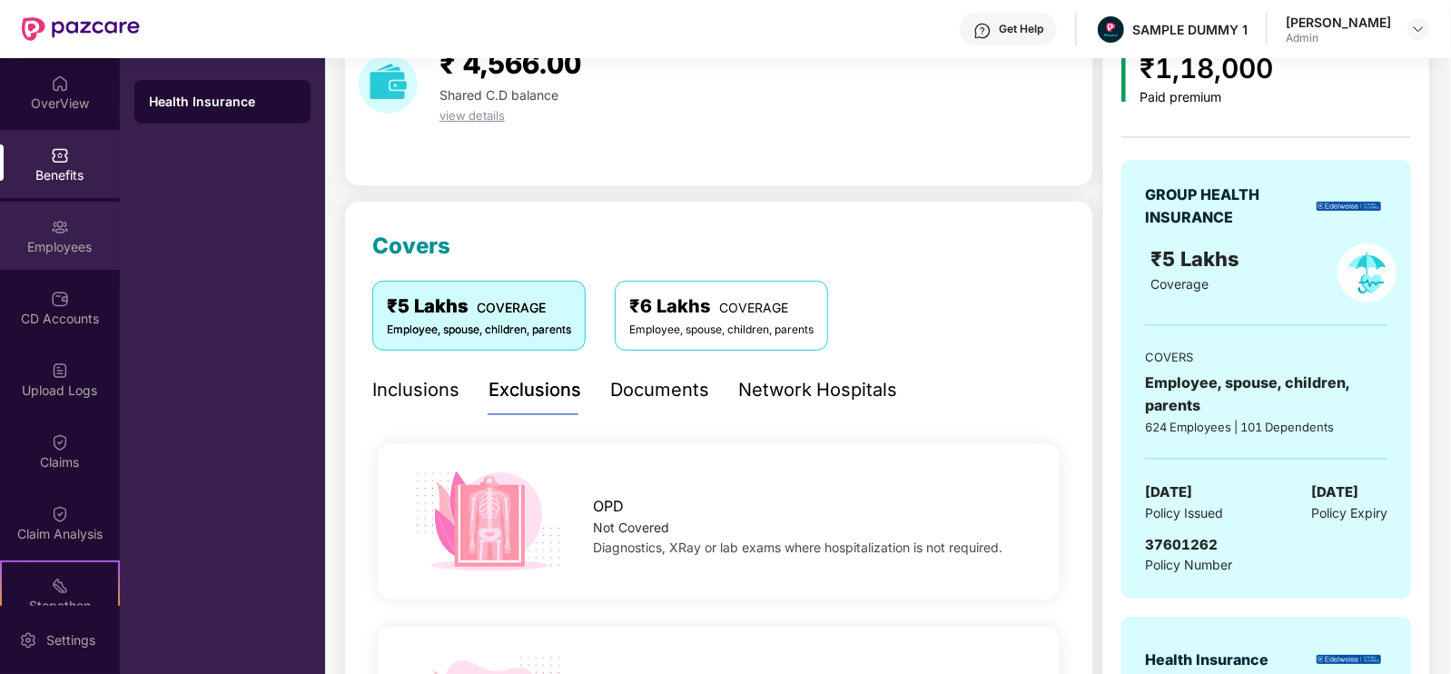
click at [83, 232] on div "Employees" at bounding box center [60, 236] width 120 height 68
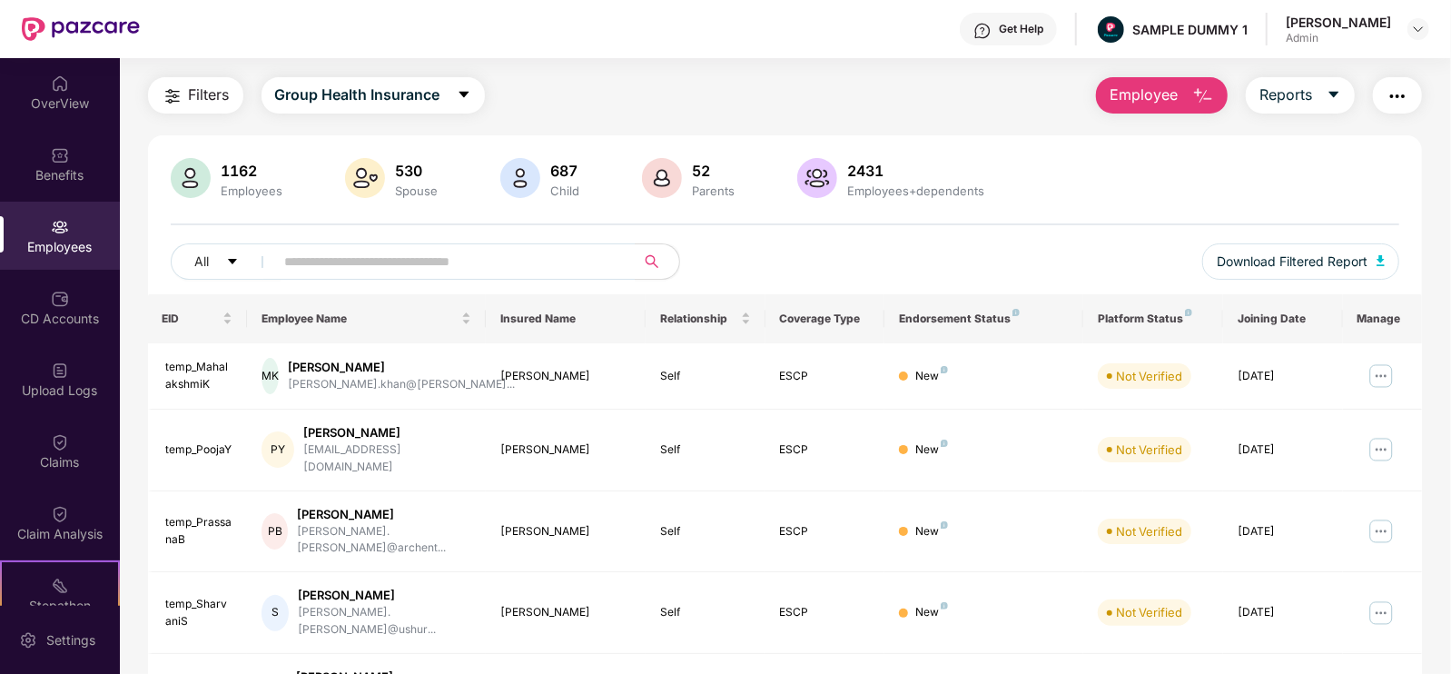
scroll to position [0, 0]
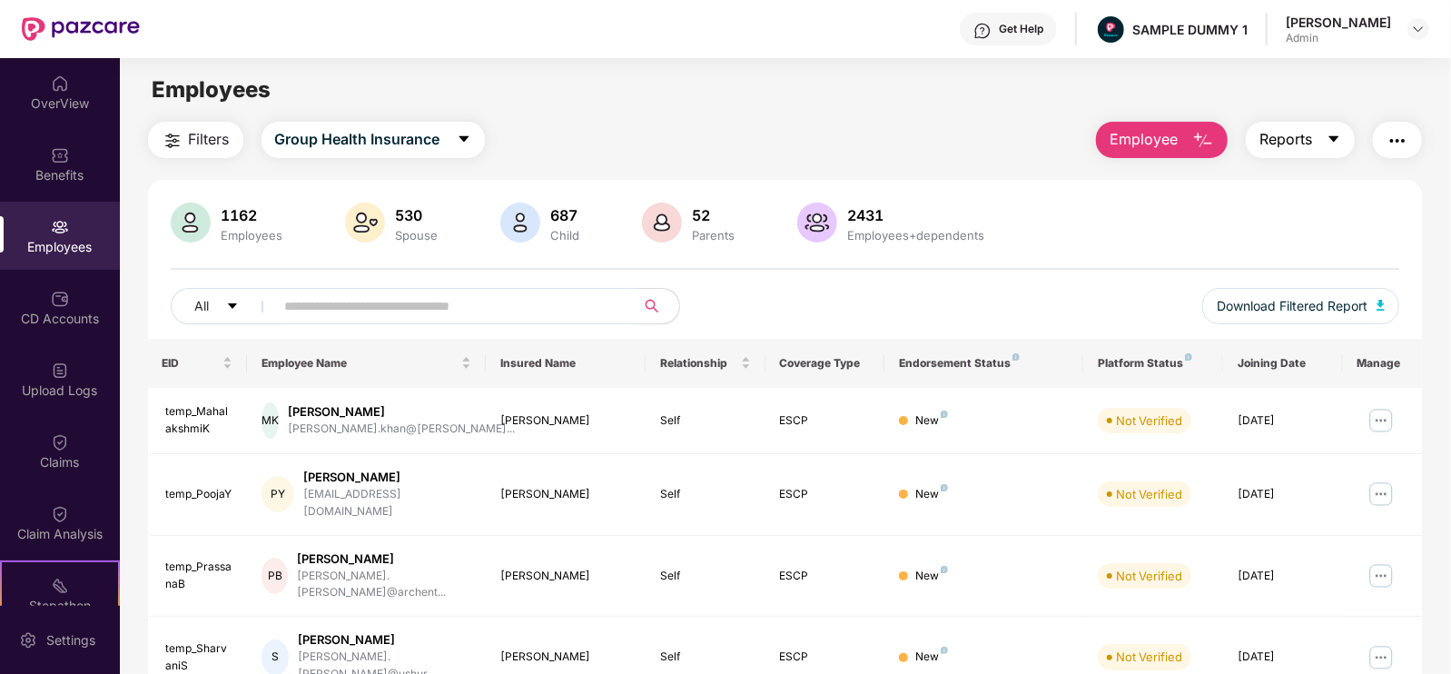
click at [1315, 134] on button "Reports" at bounding box center [1300, 140] width 109 height 36
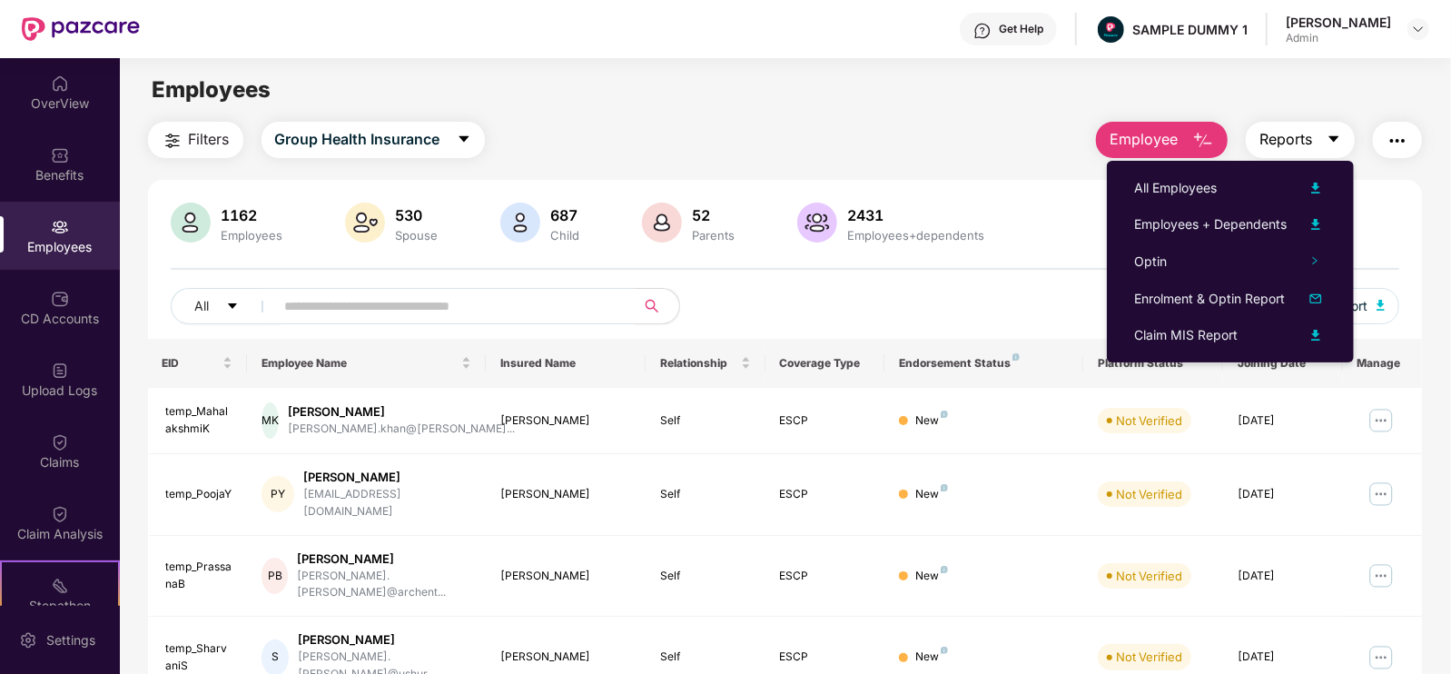
click at [1330, 142] on icon "caret-down" at bounding box center [1334, 139] width 15 height 15
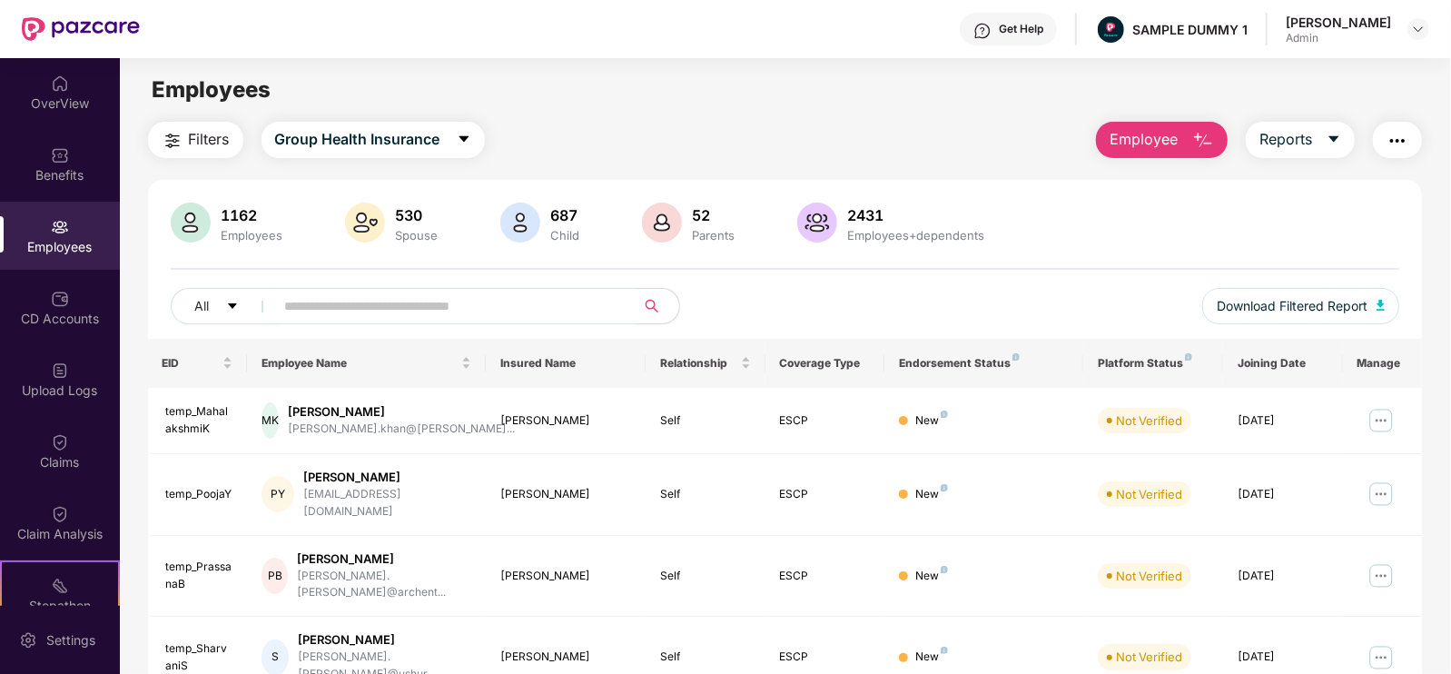
click at [1190, 145] on button "Employee" at bounding box center [1162, 140] width 132 height 36
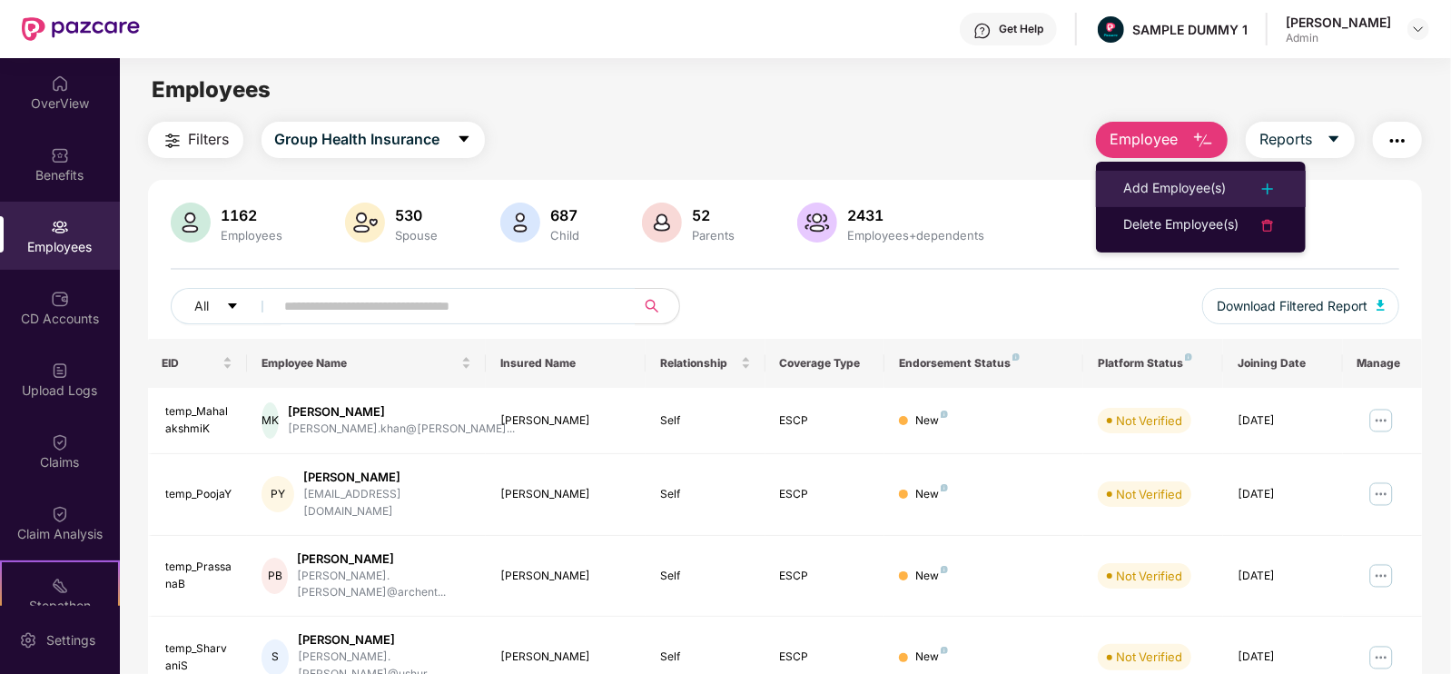
click at [1203, 187] on div "Add Employee(s)" at bounding box center [1174, 189] width 103 height 22
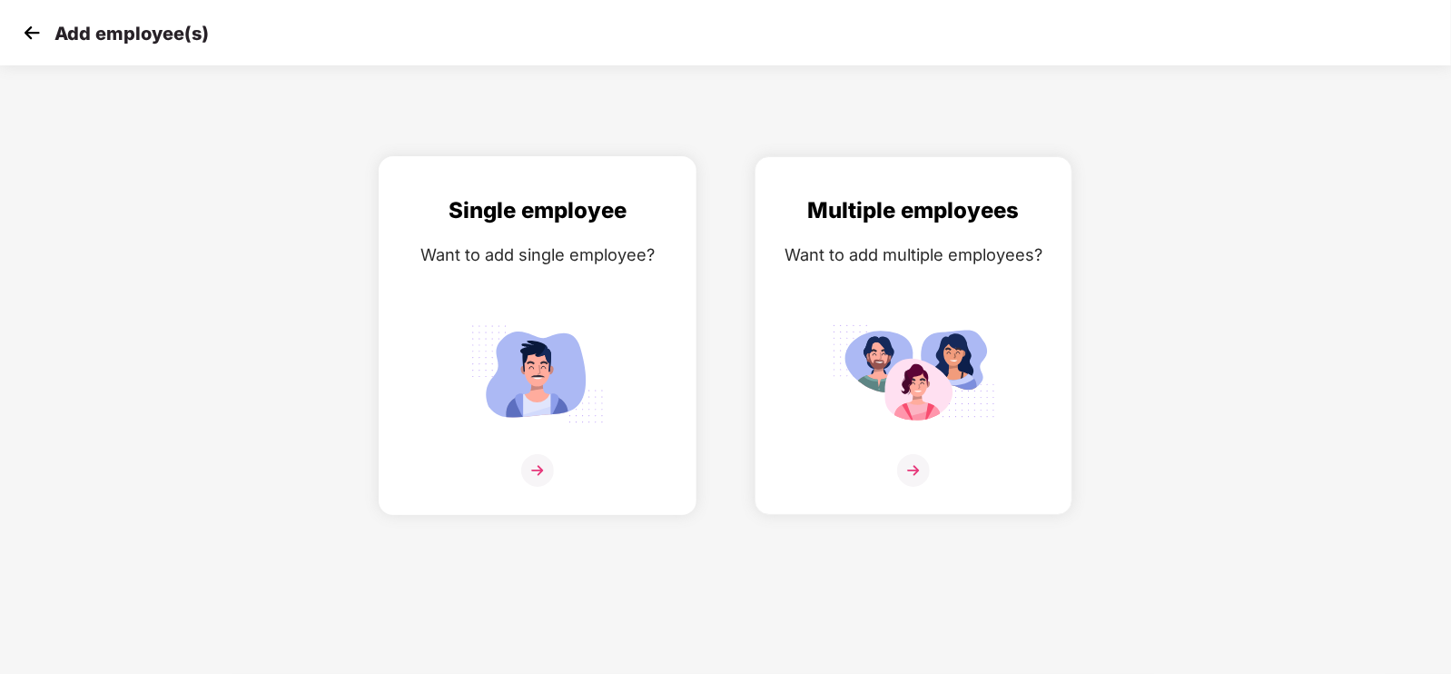
click at [540, 389] on img at bounding box center [537, 374] width 163 height 114
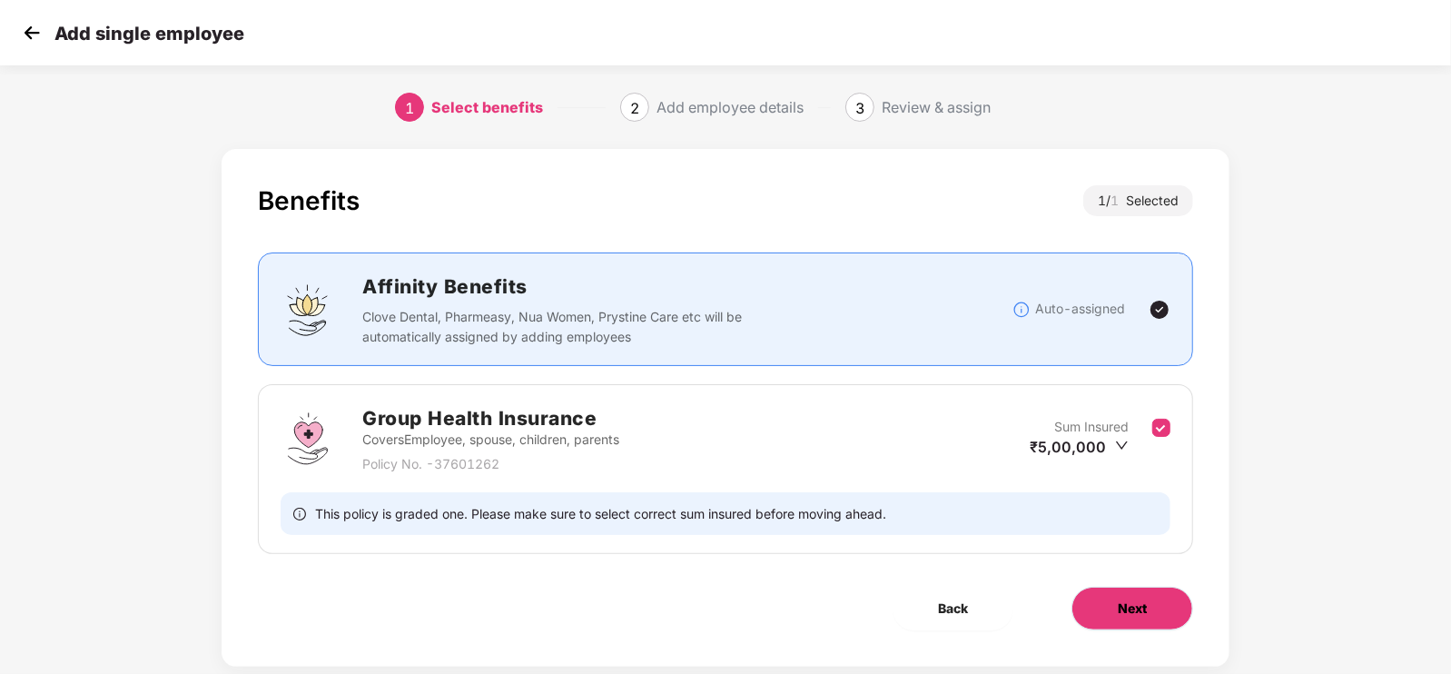
click at [1145, 590] on button "Next" at bounding box center [1133, 609] width 122 height 44
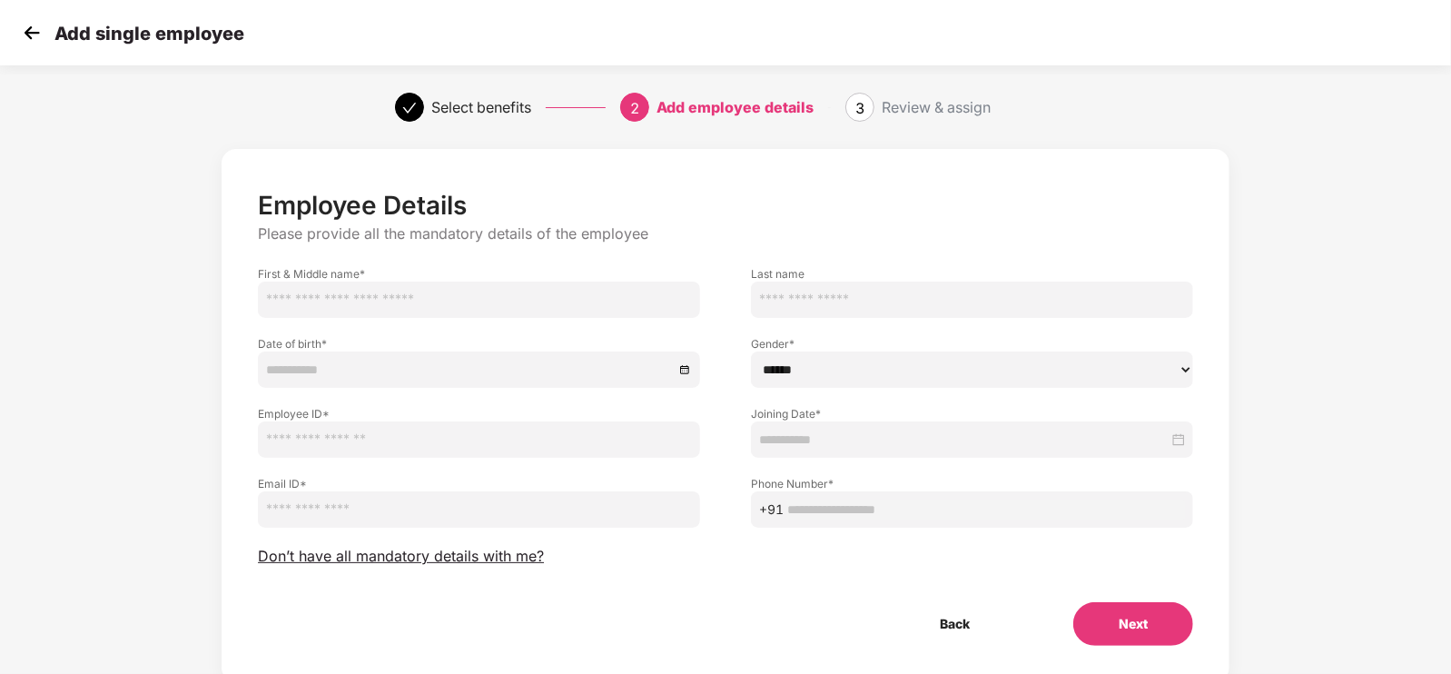
click at [28, 32] on img at bounding box center [31, 32] width 27 height 27
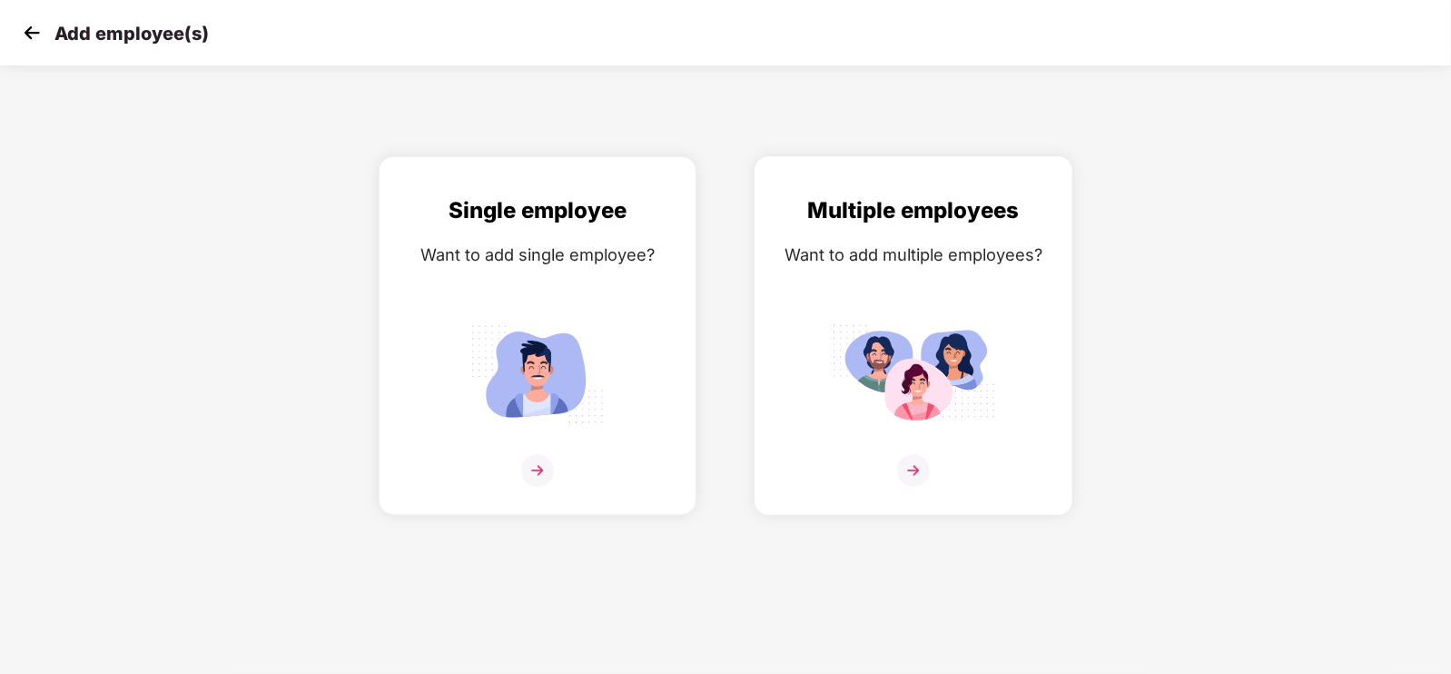
click at [877, 259] on div "Want to add multiple employees?" at bounding box center [914, 255] width 280 height 26
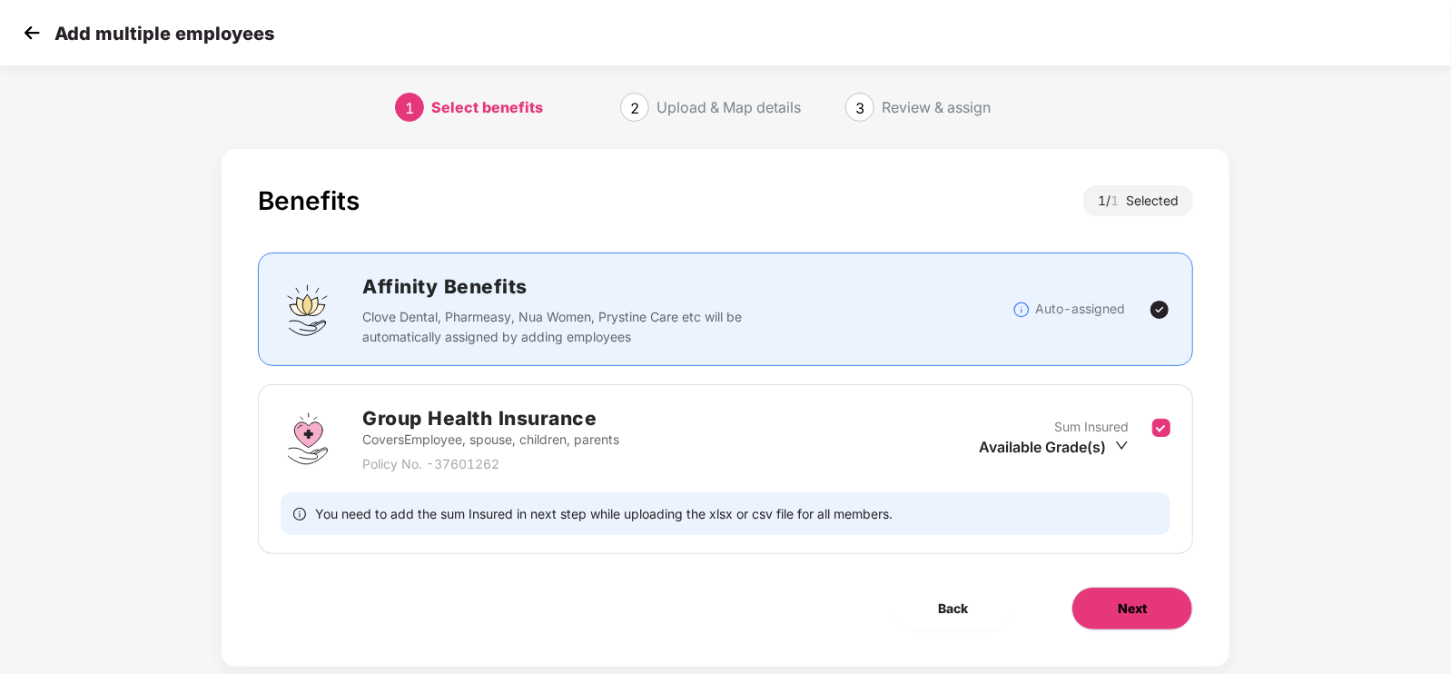
click at [1120, 601] on span "Next" at bounding box center [1132, 608] width 29 height 20
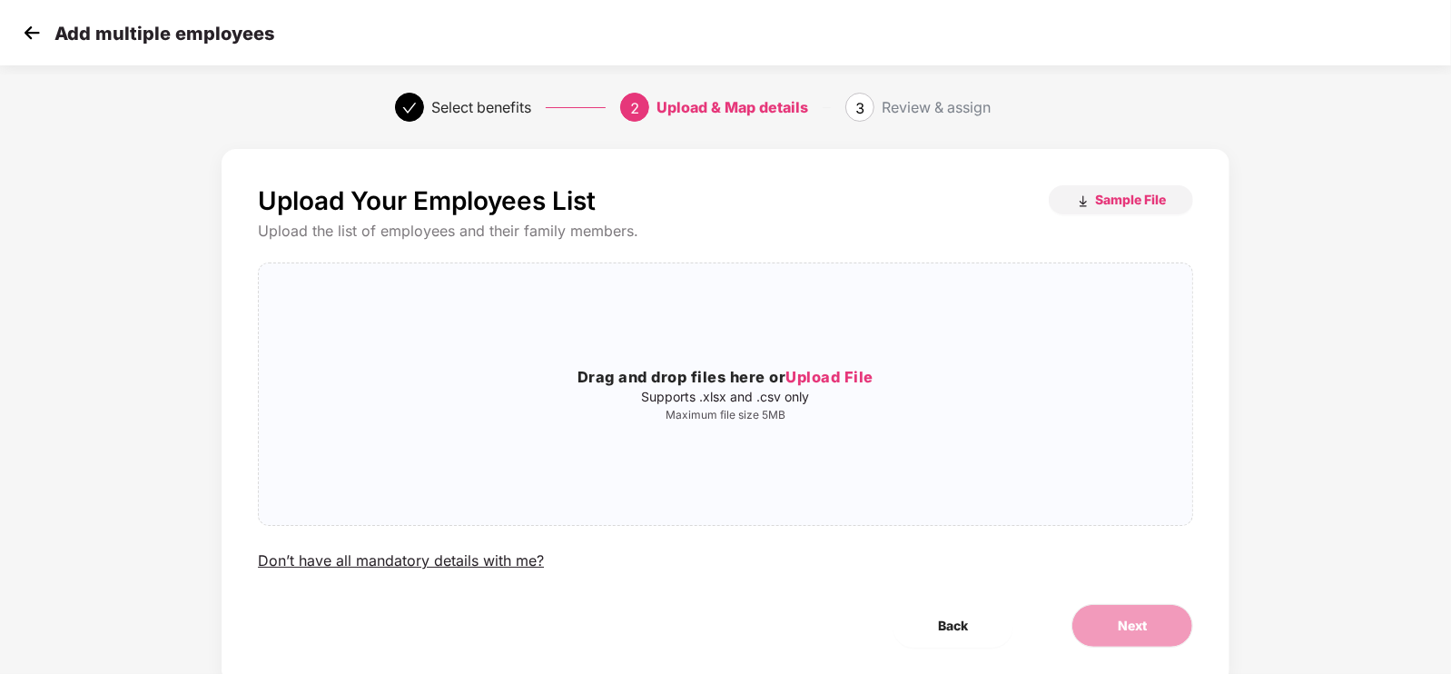
click at [30, 36] on img at bounding box center [31, 32] width 27 height 27
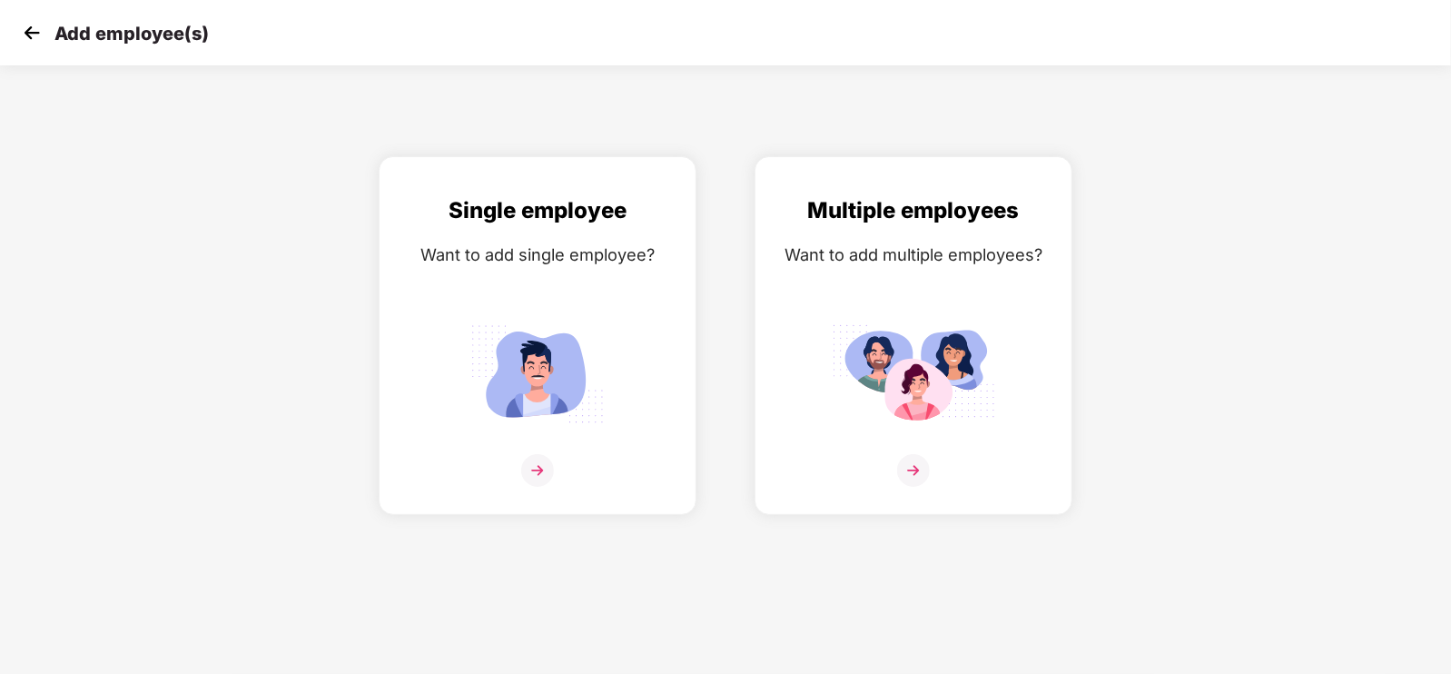
click at [30, 36] on img at bounding box center [31, 32] width 27 height 27
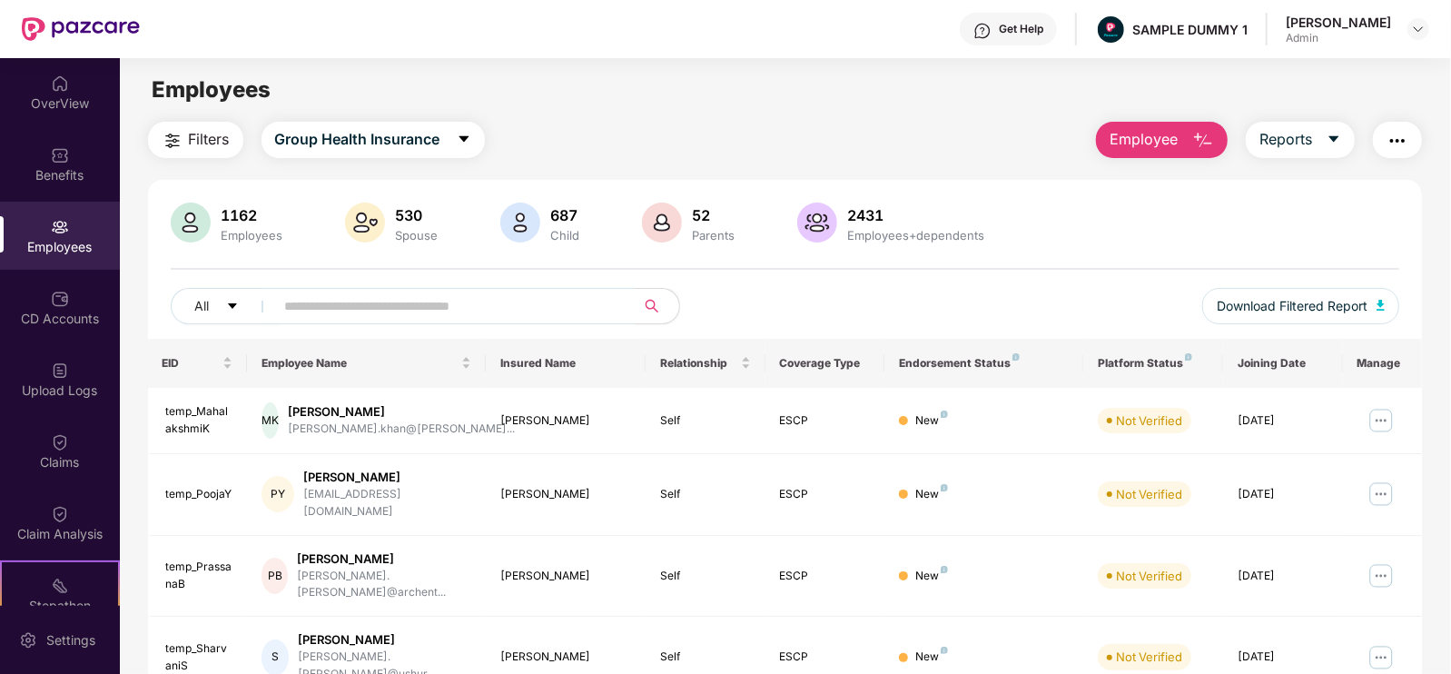
scroll to position [94, 0]
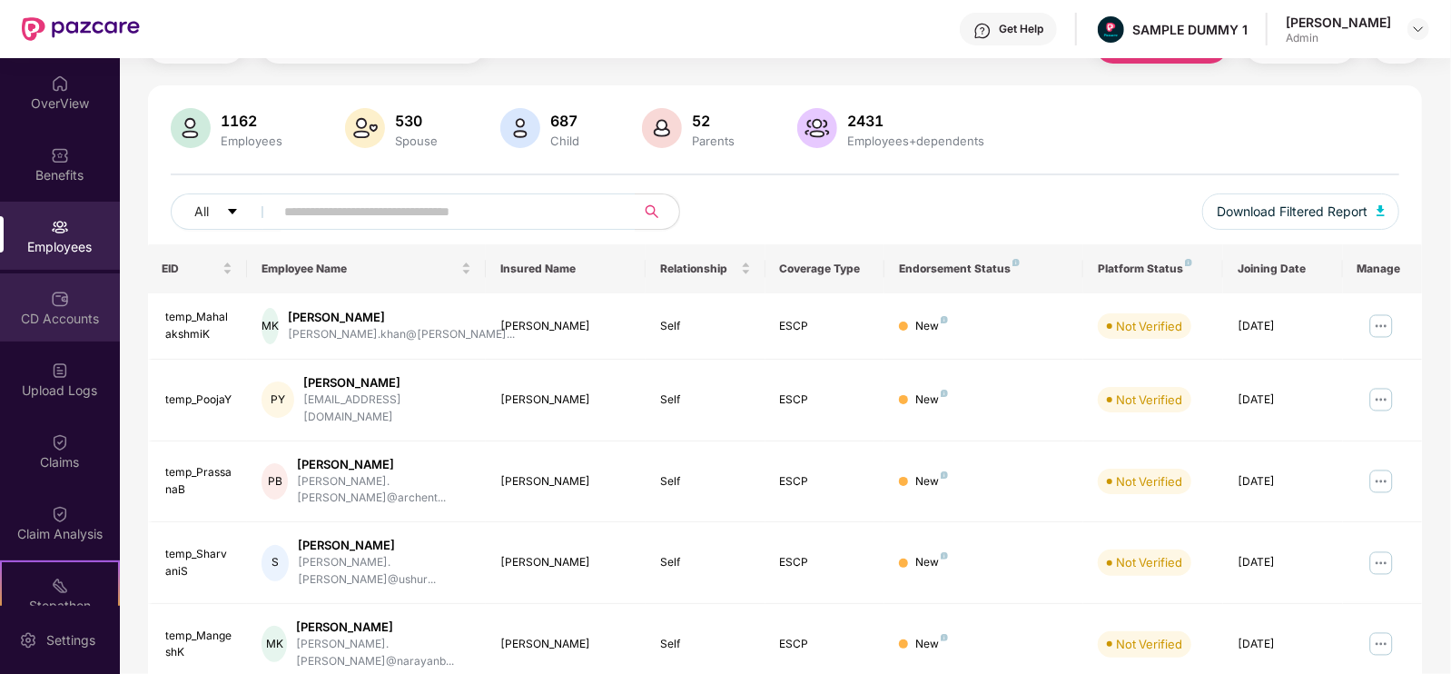
click at [78, 302] on div "CD Accounts" at bounding box center [60, 307] width 120 height 68
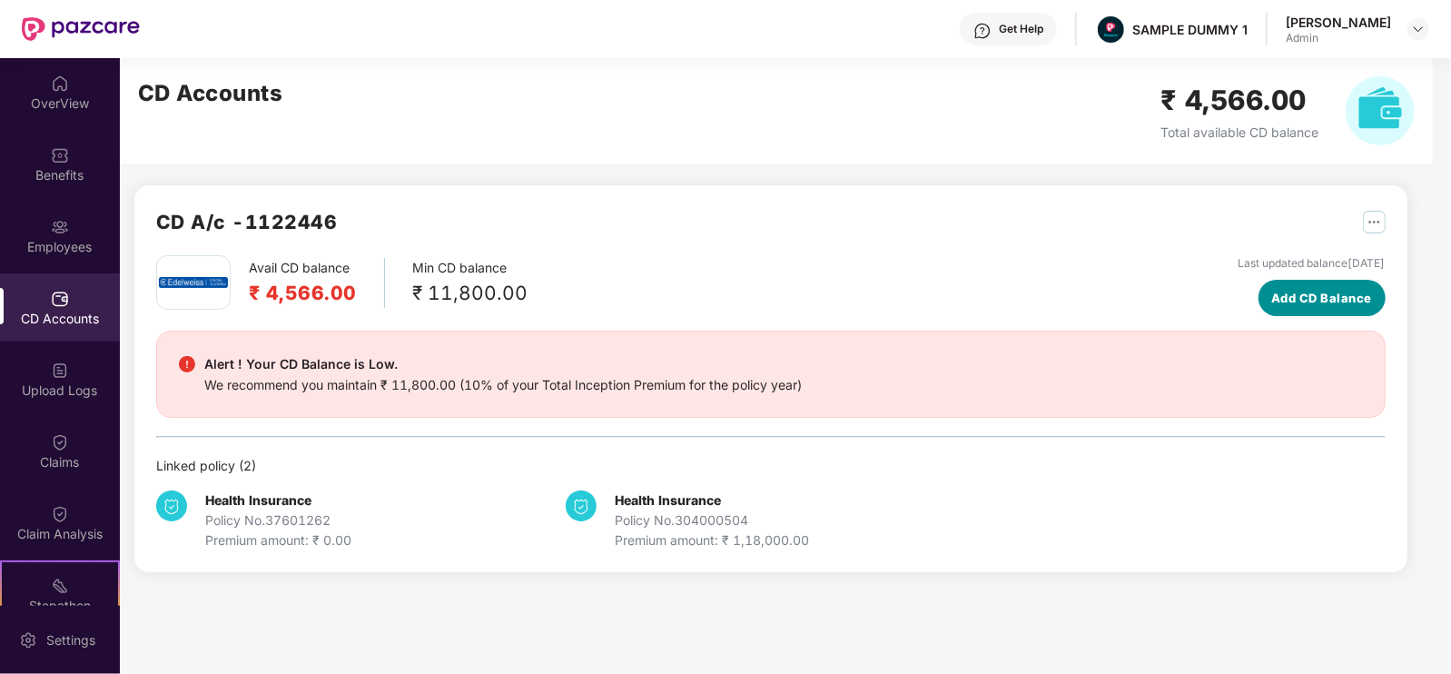
click at [1271, 298] on span "Add CD Balance" at bounding box center [1321, 298] width 101 height 18
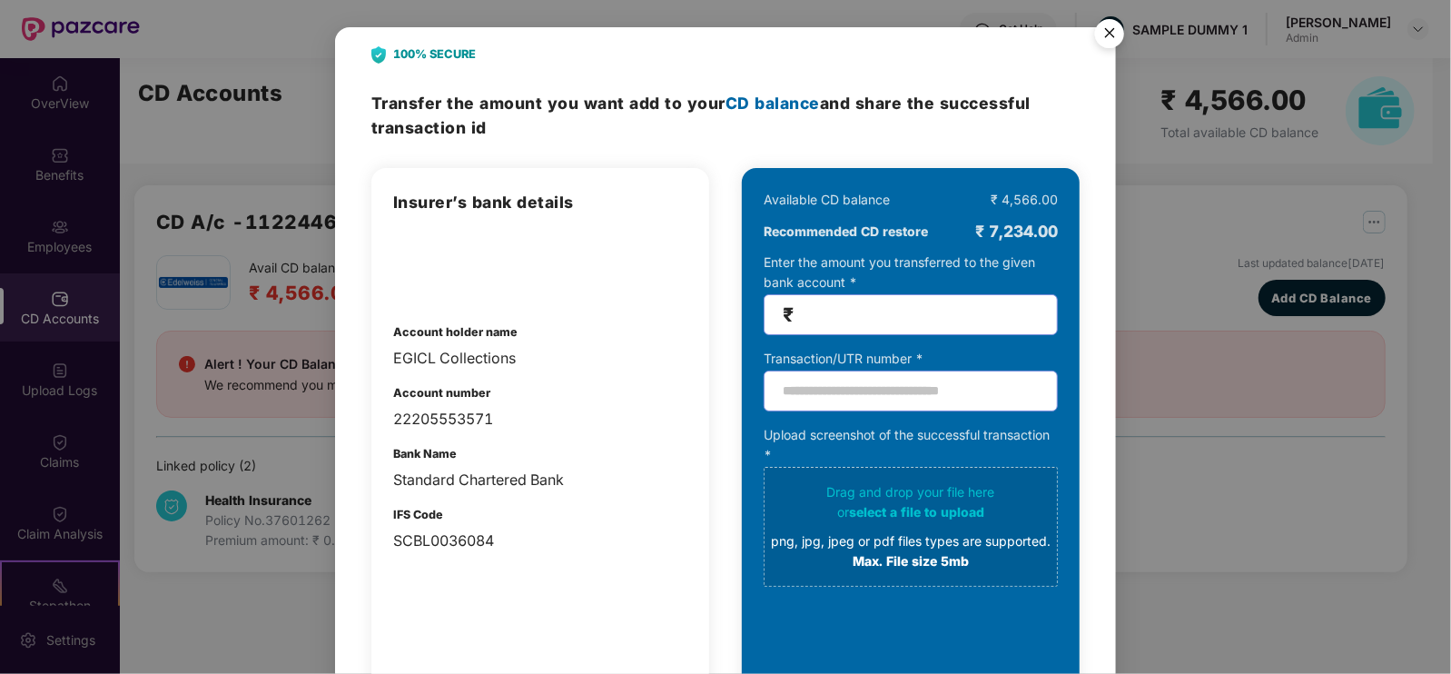
click at [1112, 26] on img "Close" at bounding box center [1109, 36] width 51 height 51
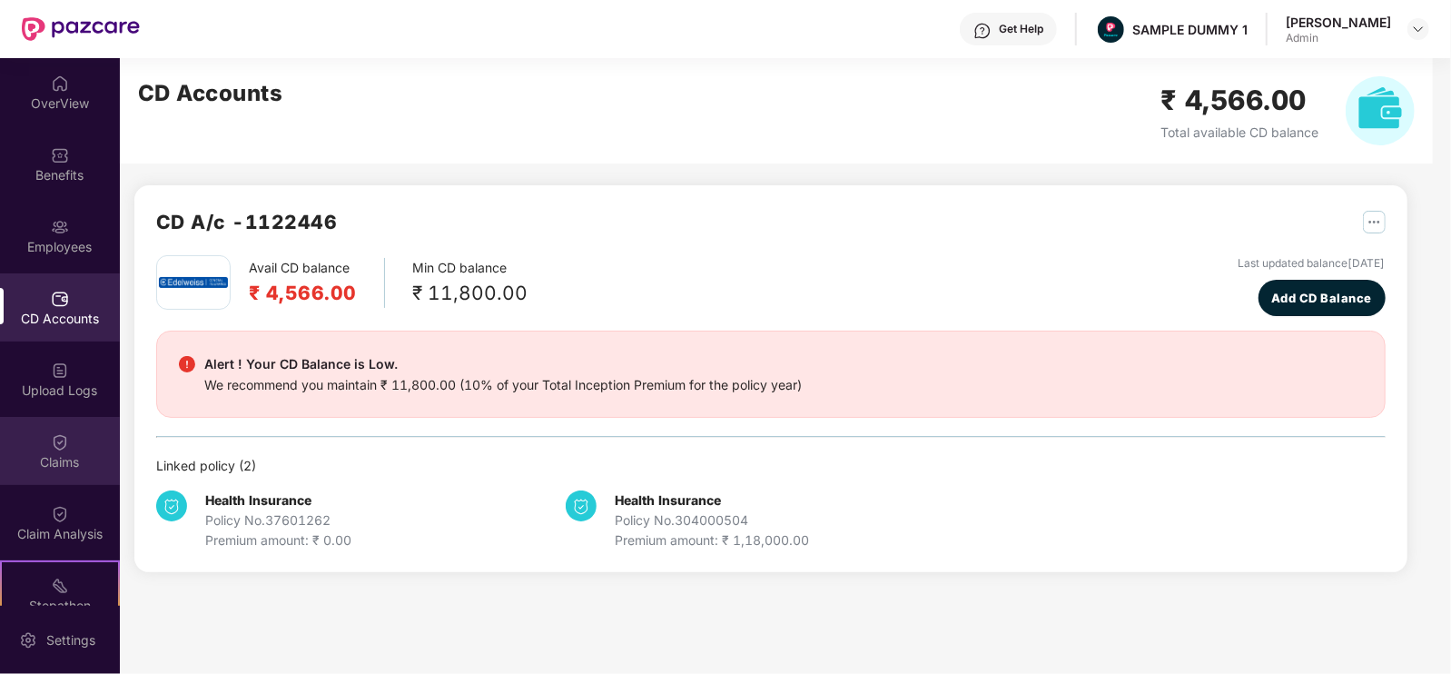
click at [93, 465] on div "Claims" at bounding box center [60, 462] width 120 height 18
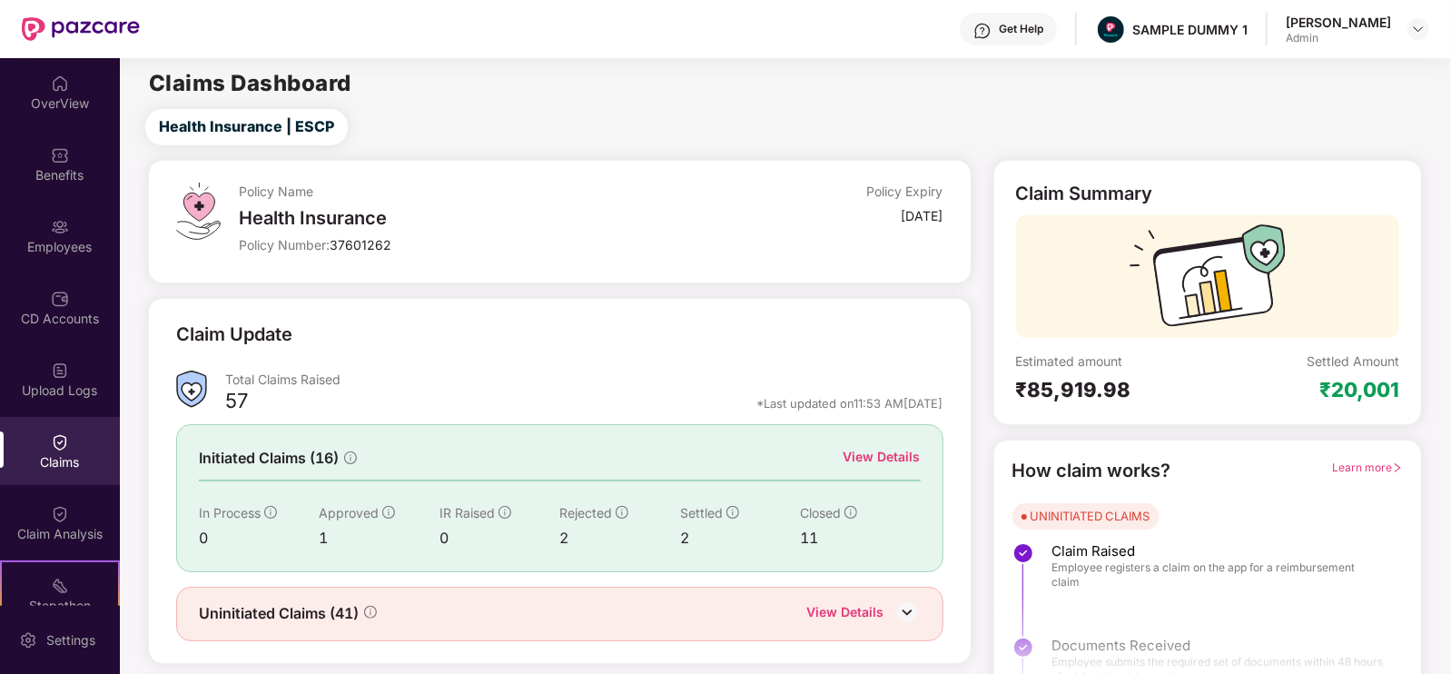
scroll to position [36, 0]
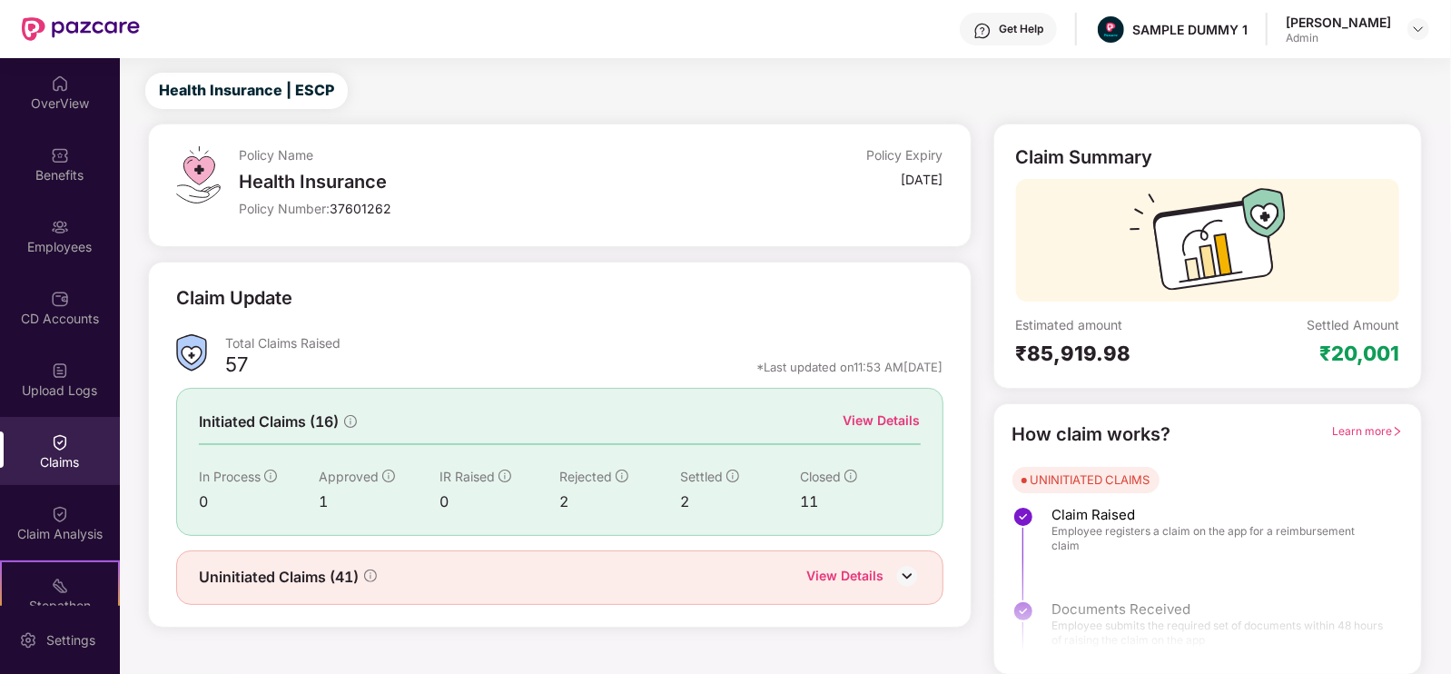
click at [862, 413] on div "View Details" at bounding box center [882, 421] width 77 height 20
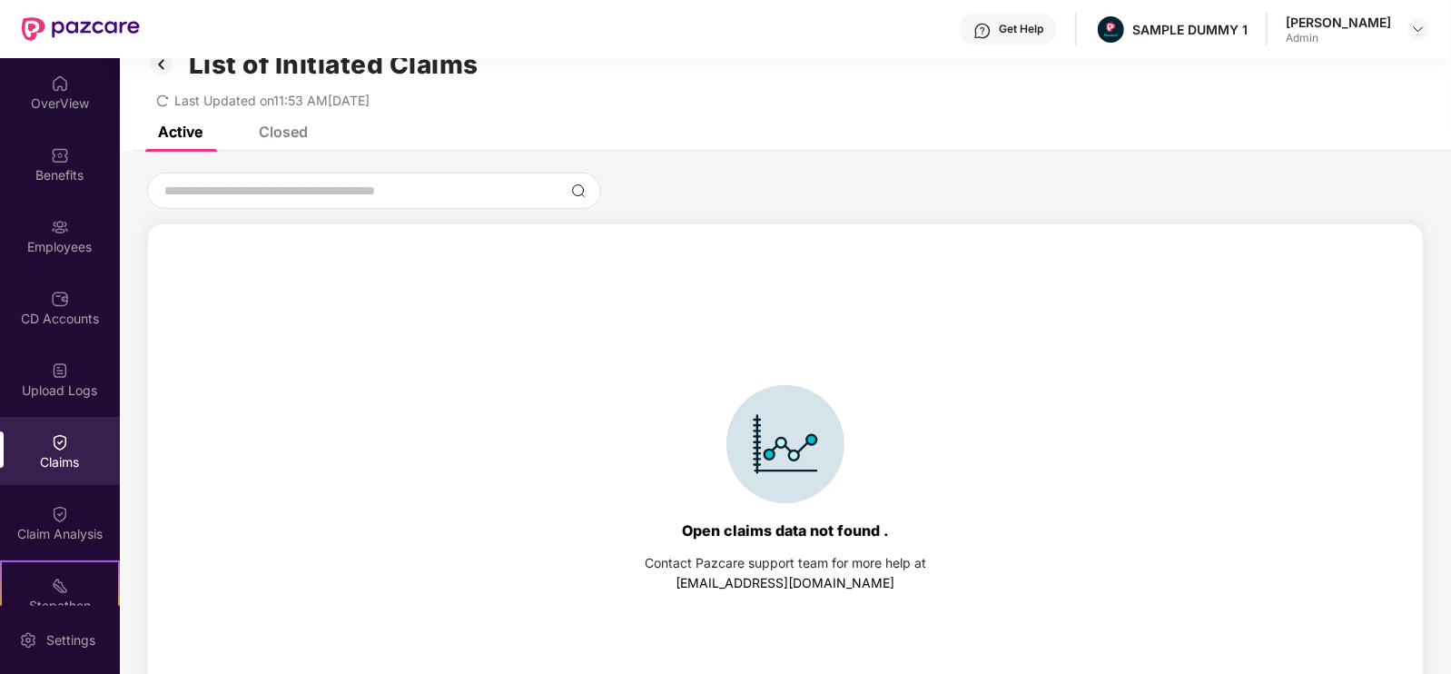
click at [300, 141] on div "Closed" at bounding box center [270, 132] width 76 height 40
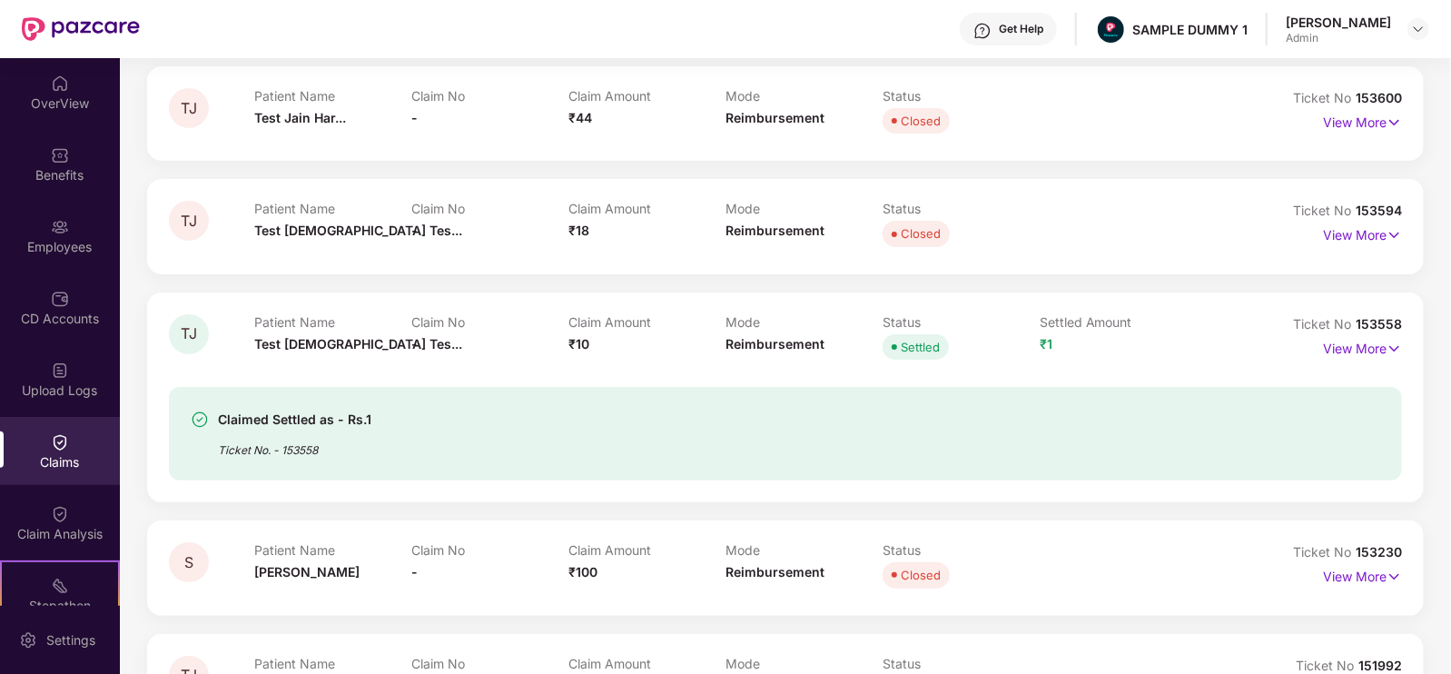
scroll to position [194, 0]
click at [1376, 350] on p "View More" at bounding box center [1362, 345] width 79 height 25
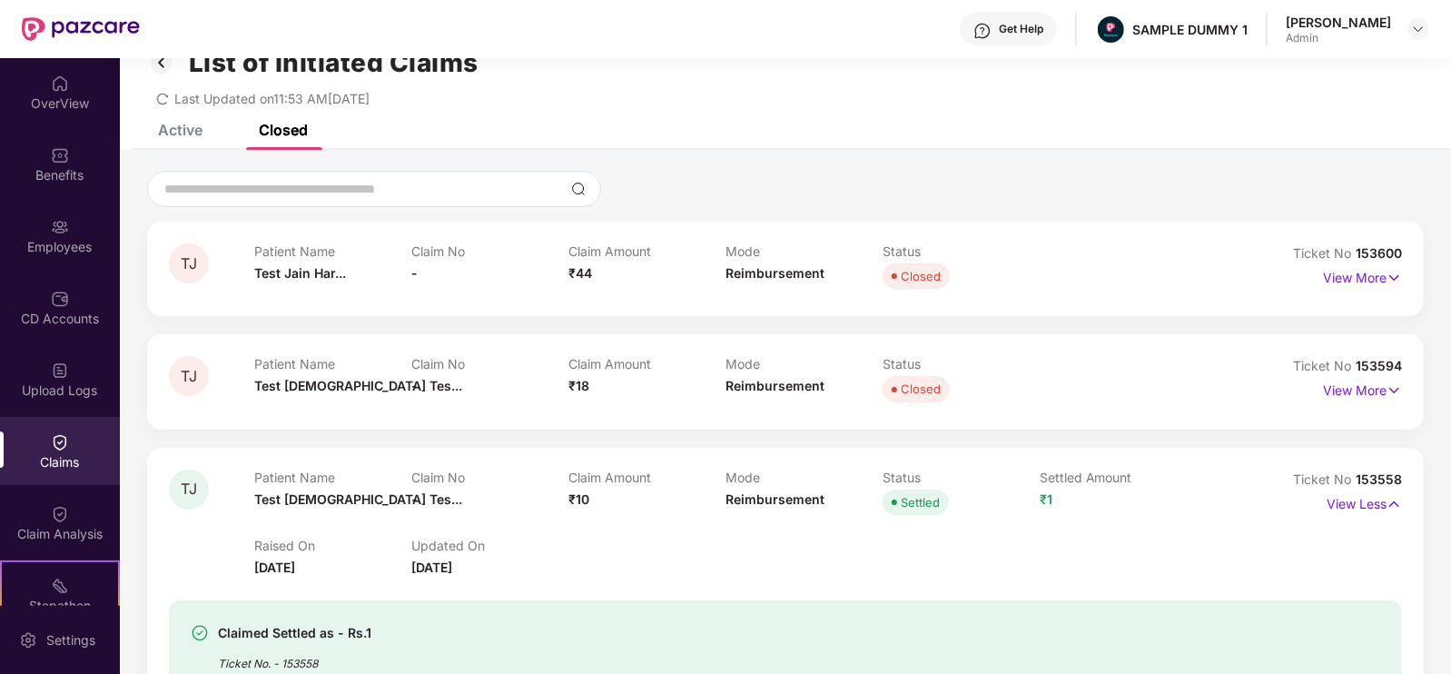
scroll to position [30, 0]
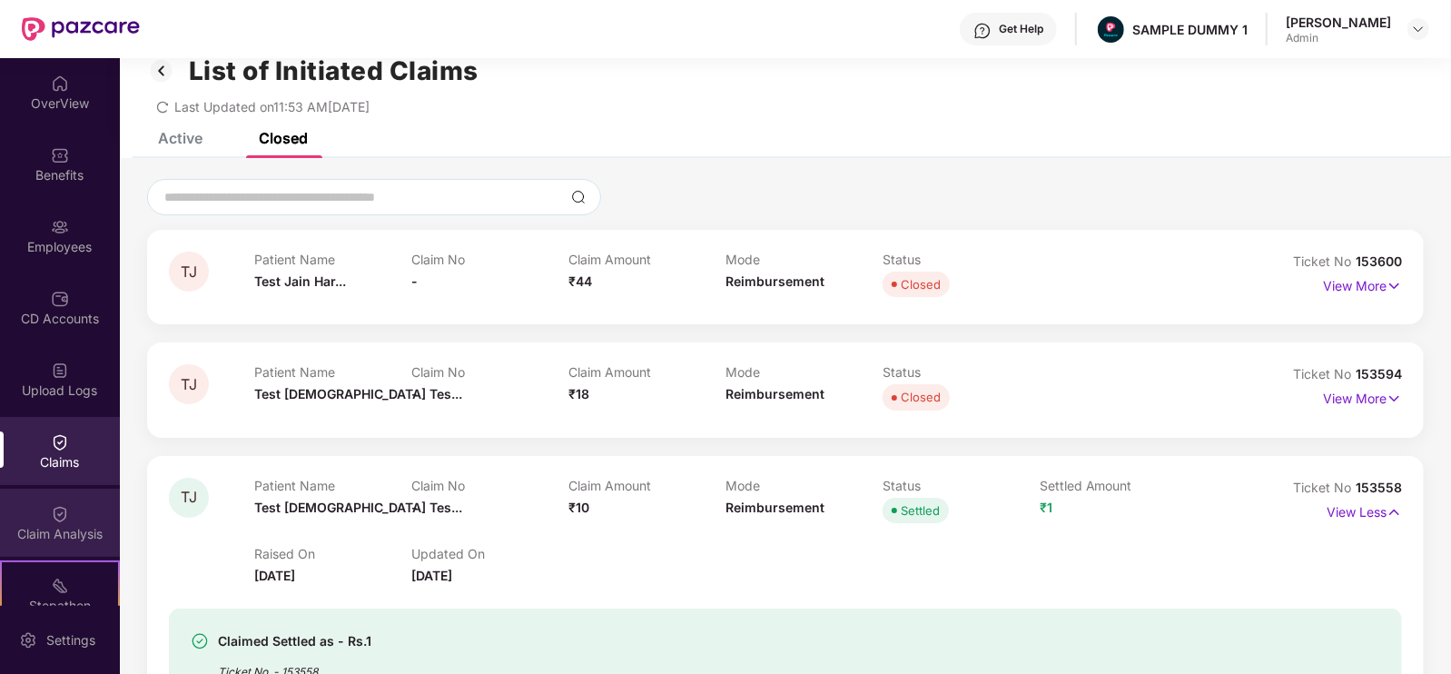
click at [80, 529] on div "Claim Analysis" at bounding box center [60, 534] width 120 height 18
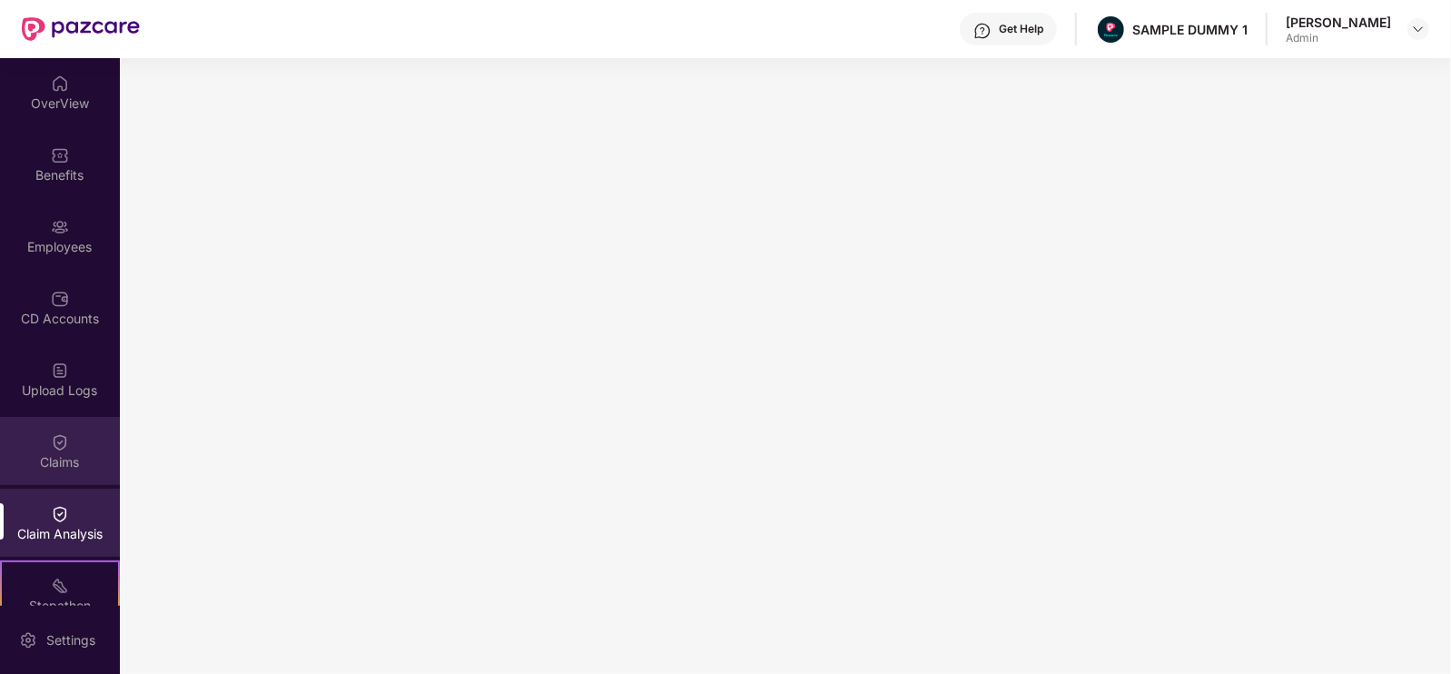
scroll to position [242, 0]
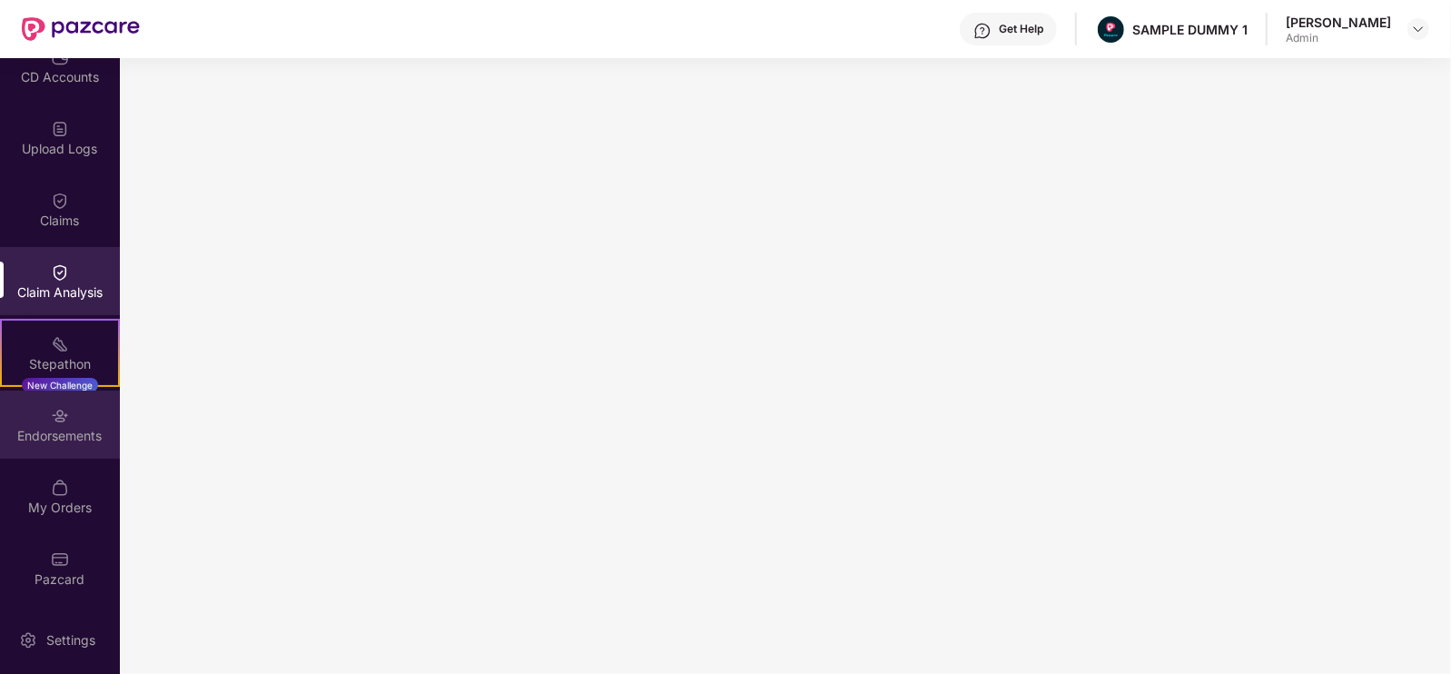
click at [55, 420] on img at bounding box center [60, 416] width 18 height 18
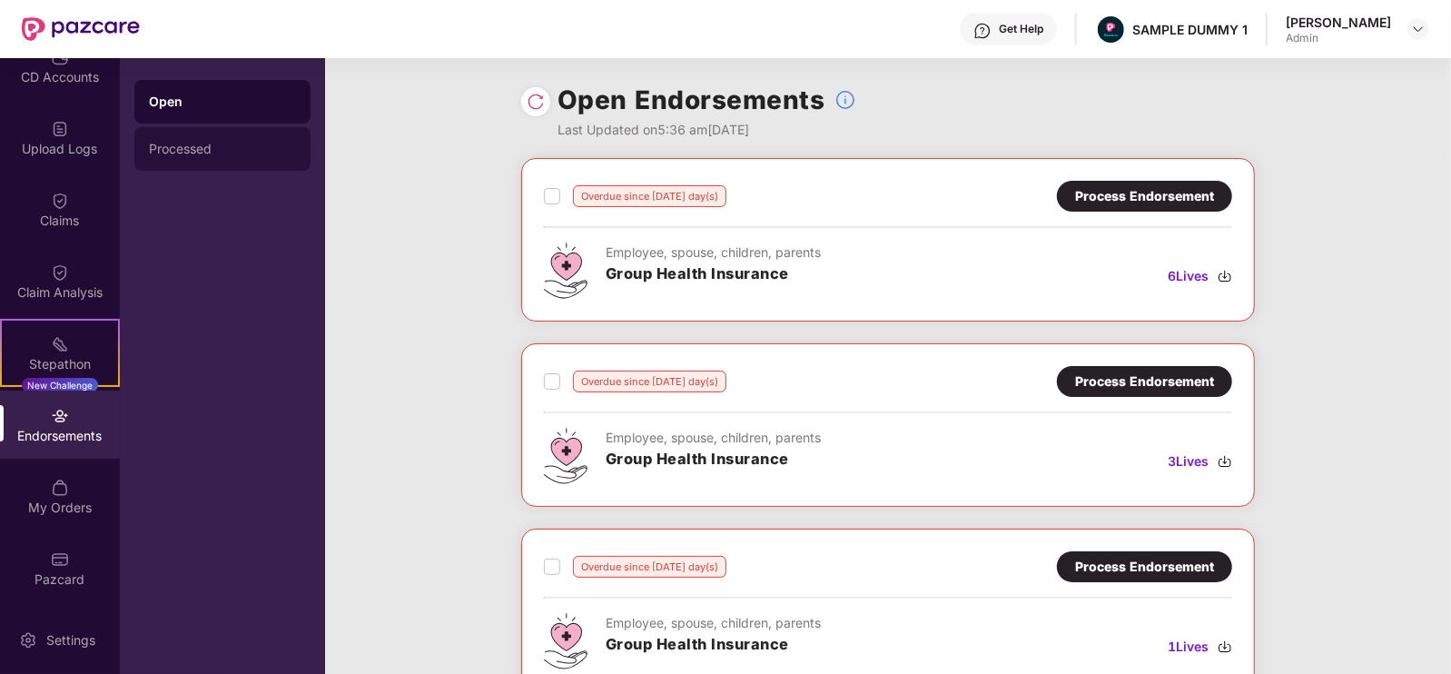
click at [238, 146] on div "Processed" at bounding box center [222, 149] width 147 height 15
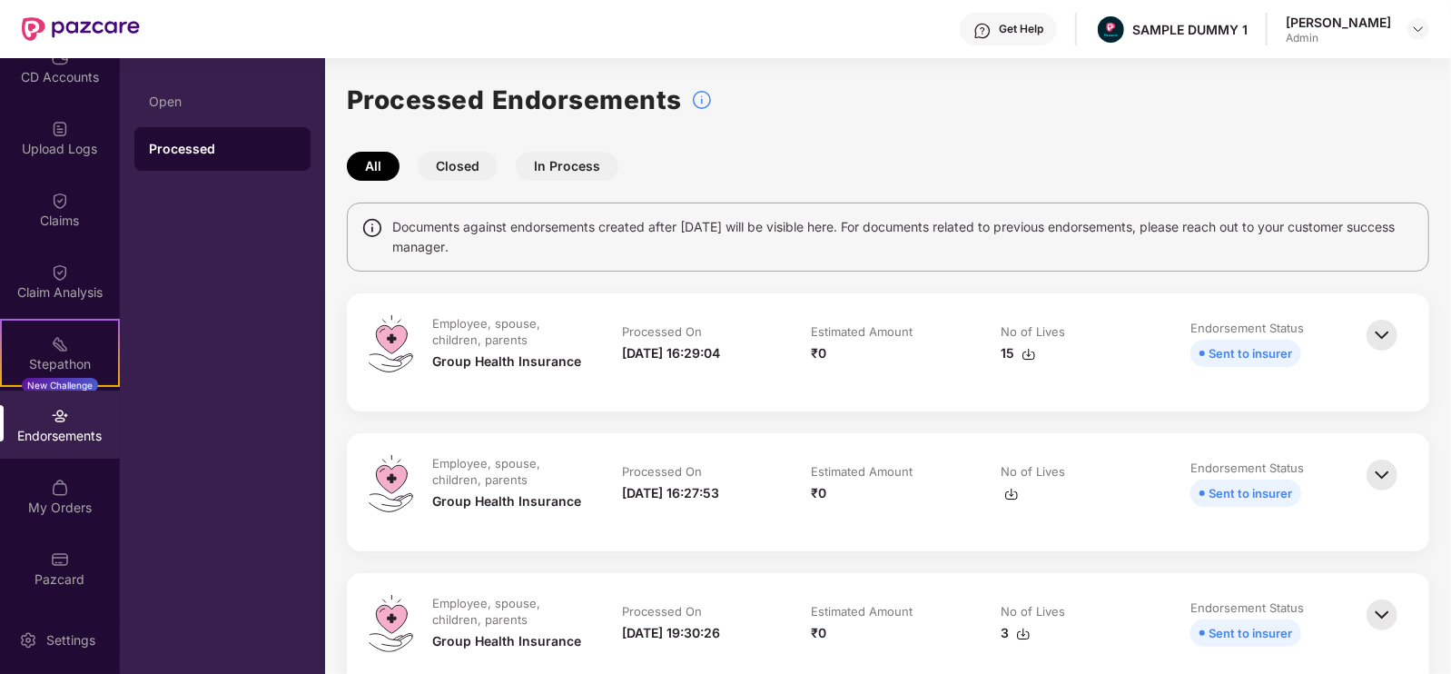
click at [470, 171] on button "Closed" at bounding box center [458, 166] width 80 height 29
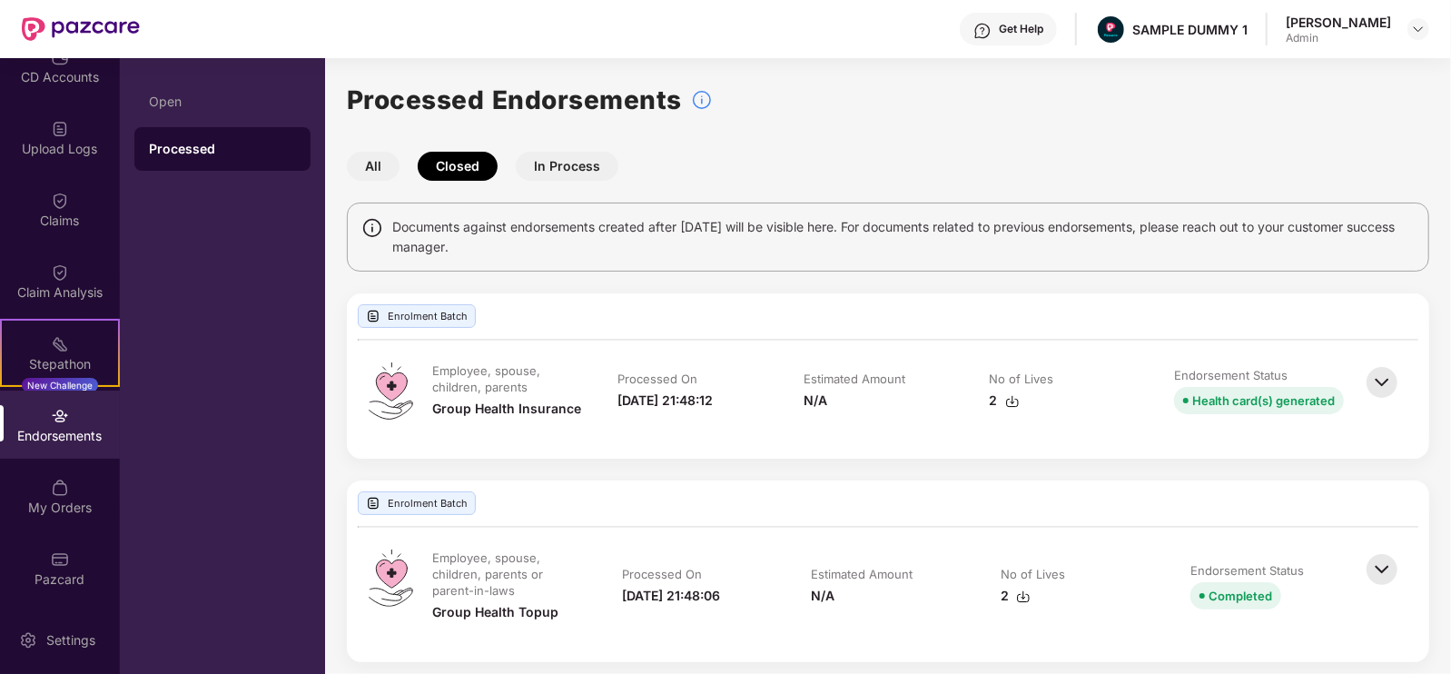
click at [557, 167] on button "In Process" at bounding box center [567, 166] width 103 height 29
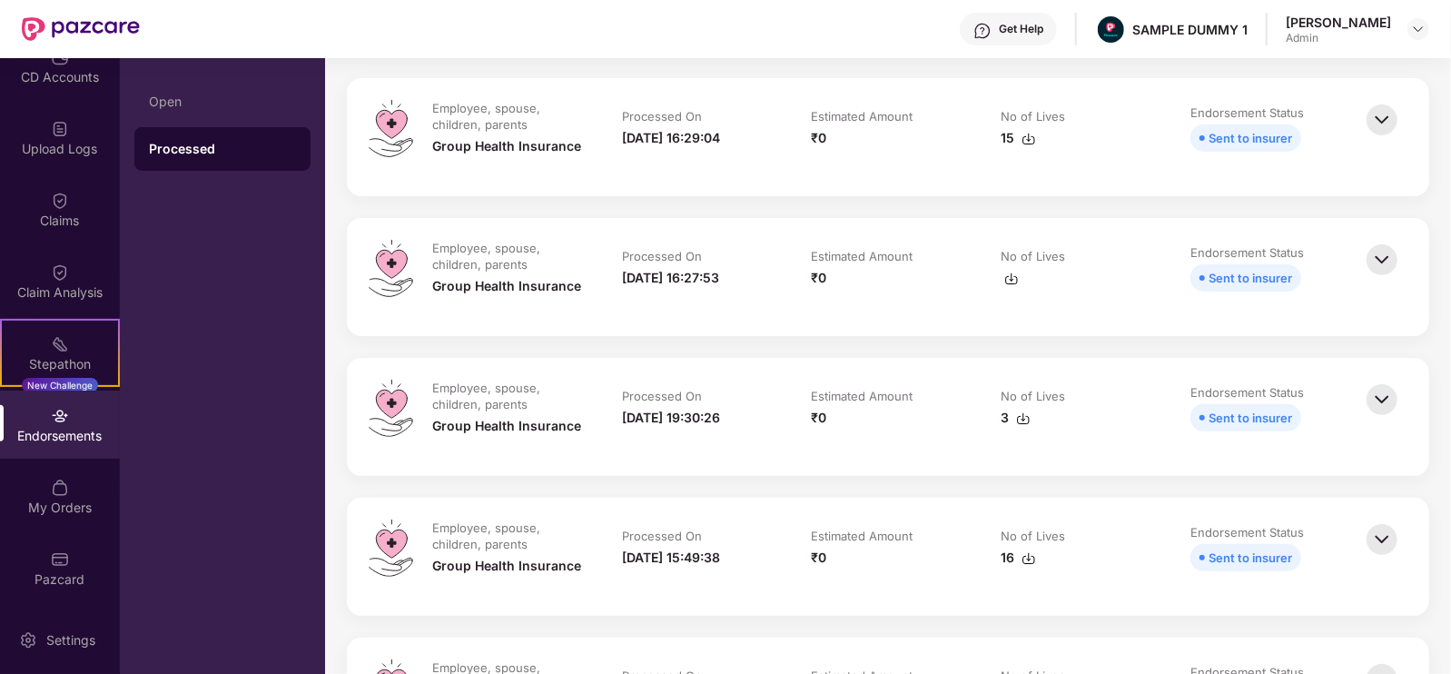
scroll to position [319, 0]
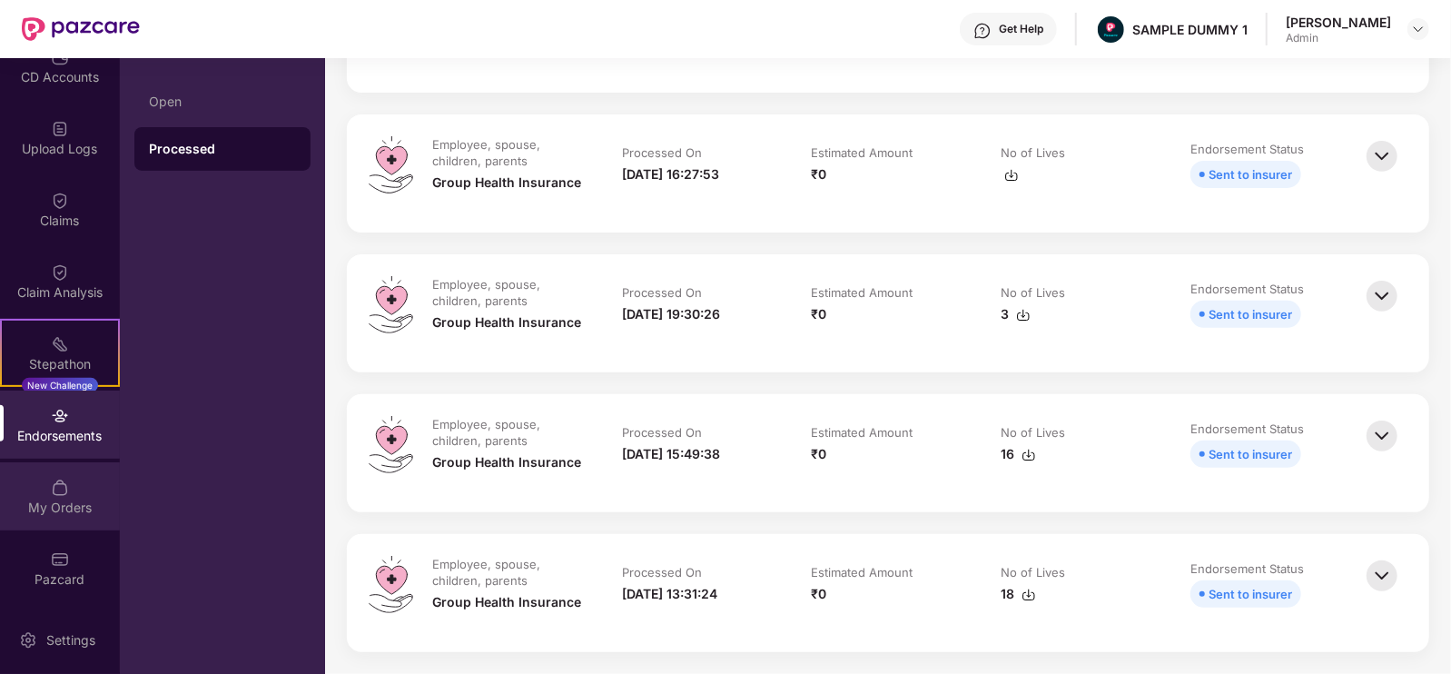
click at [82, 507] on div "My Orders" at bounding box center [60, 508] width 120 height 18
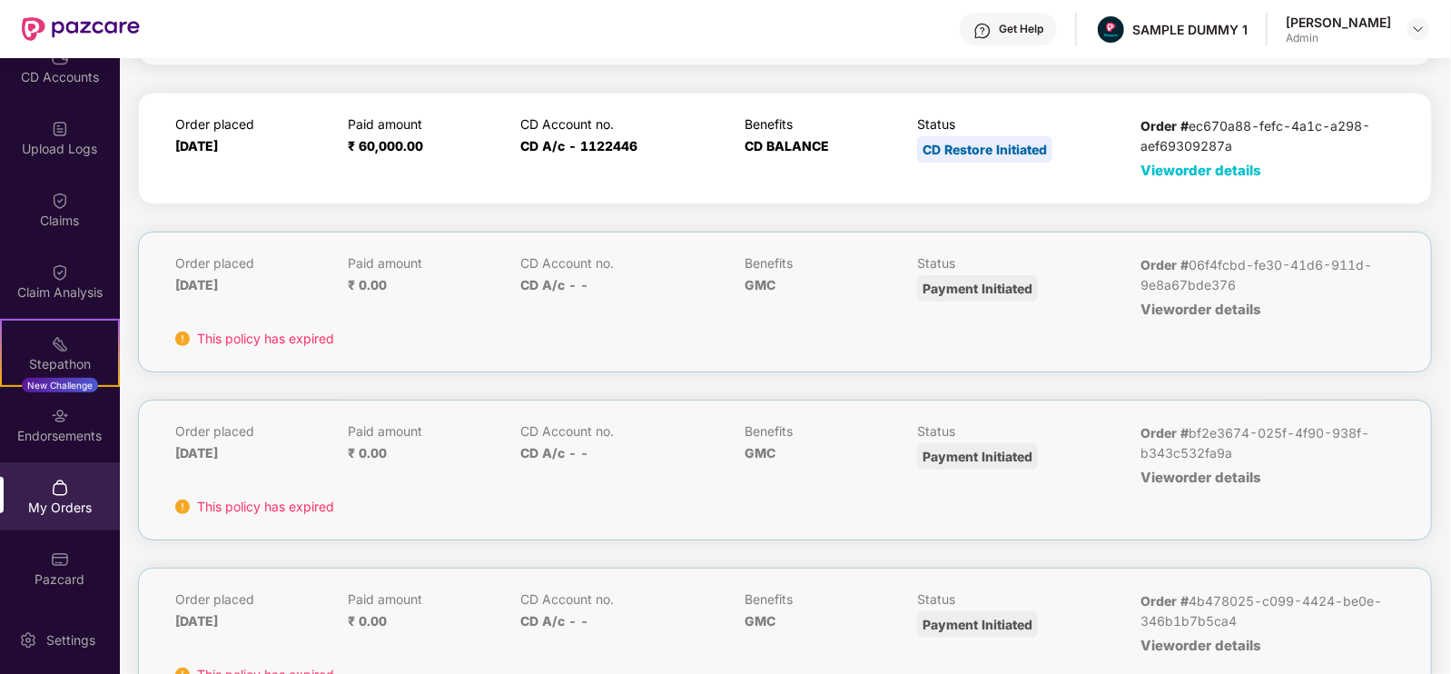
click at [1243, 164] on span "View order details" at bounding box center [1201, 170] width 121 height 17
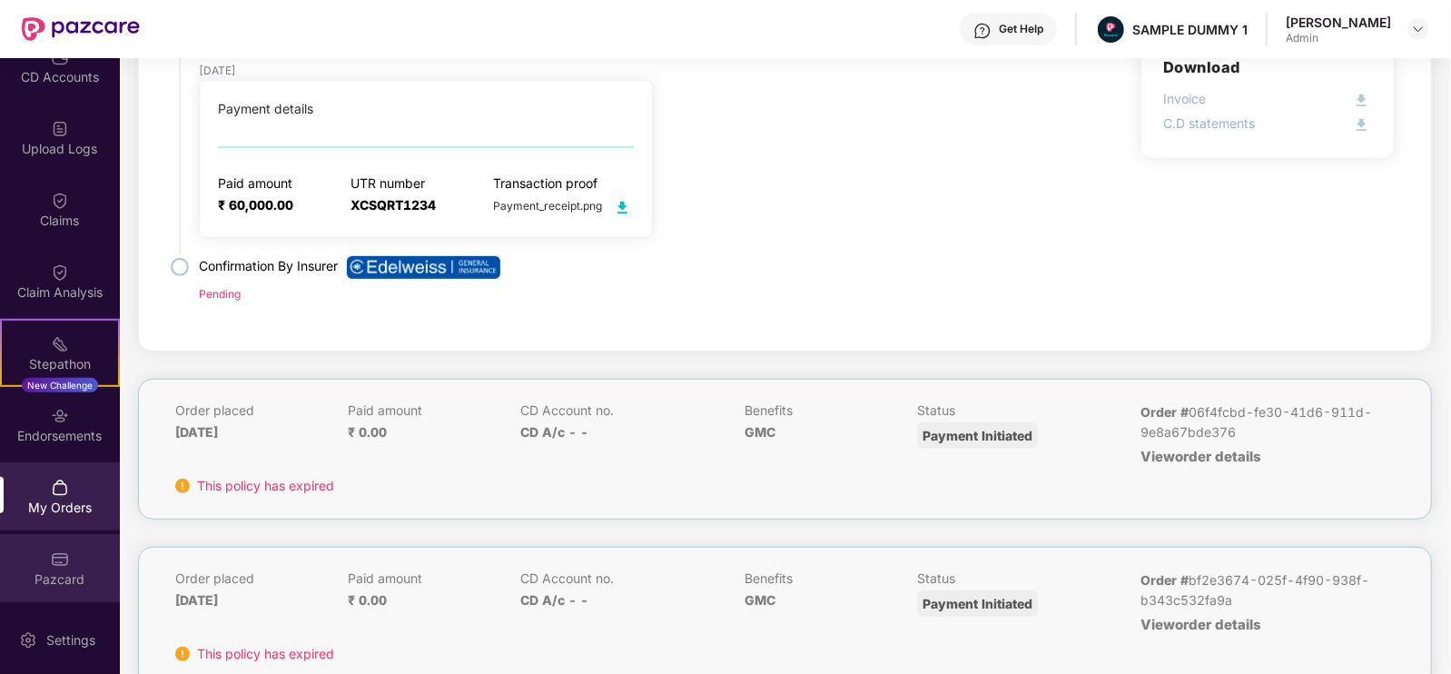
scroll to position [523, 0]
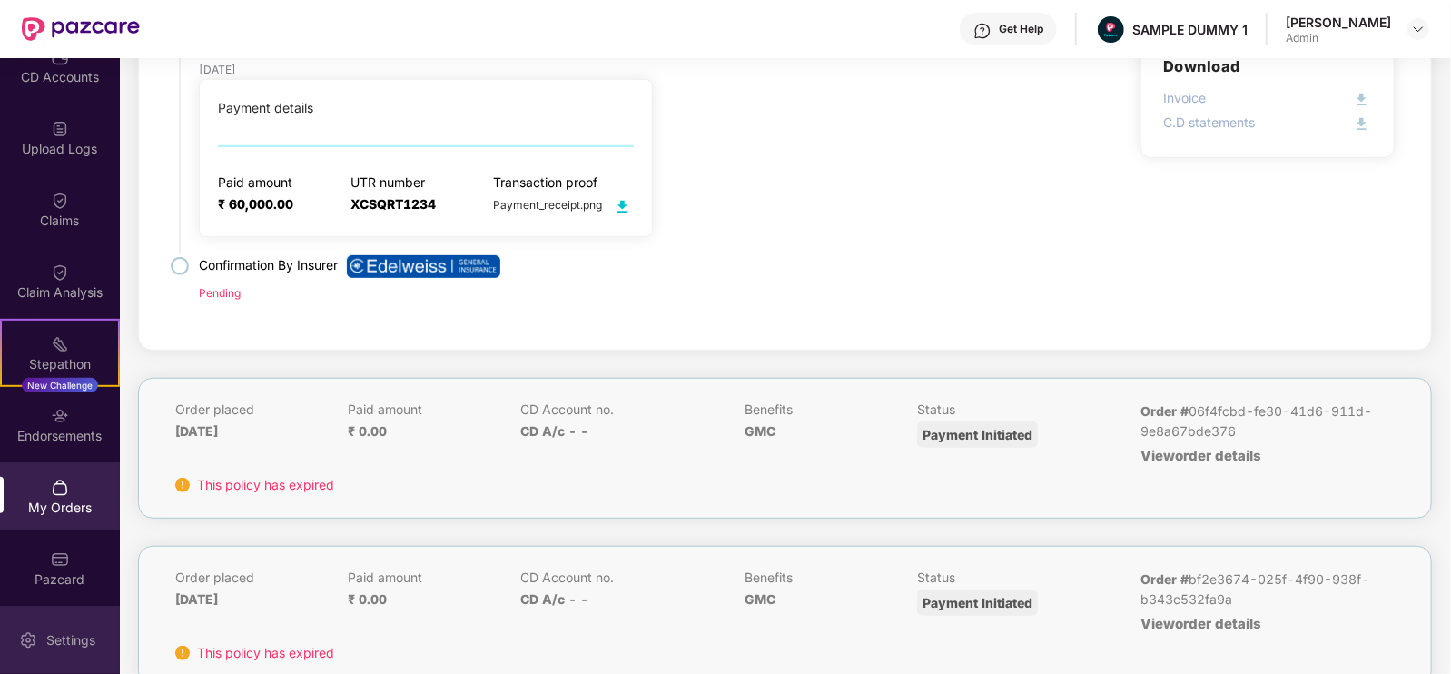
click at [77, 652] on div "Settings" at bounding box center [60, 640] width 120 height 68
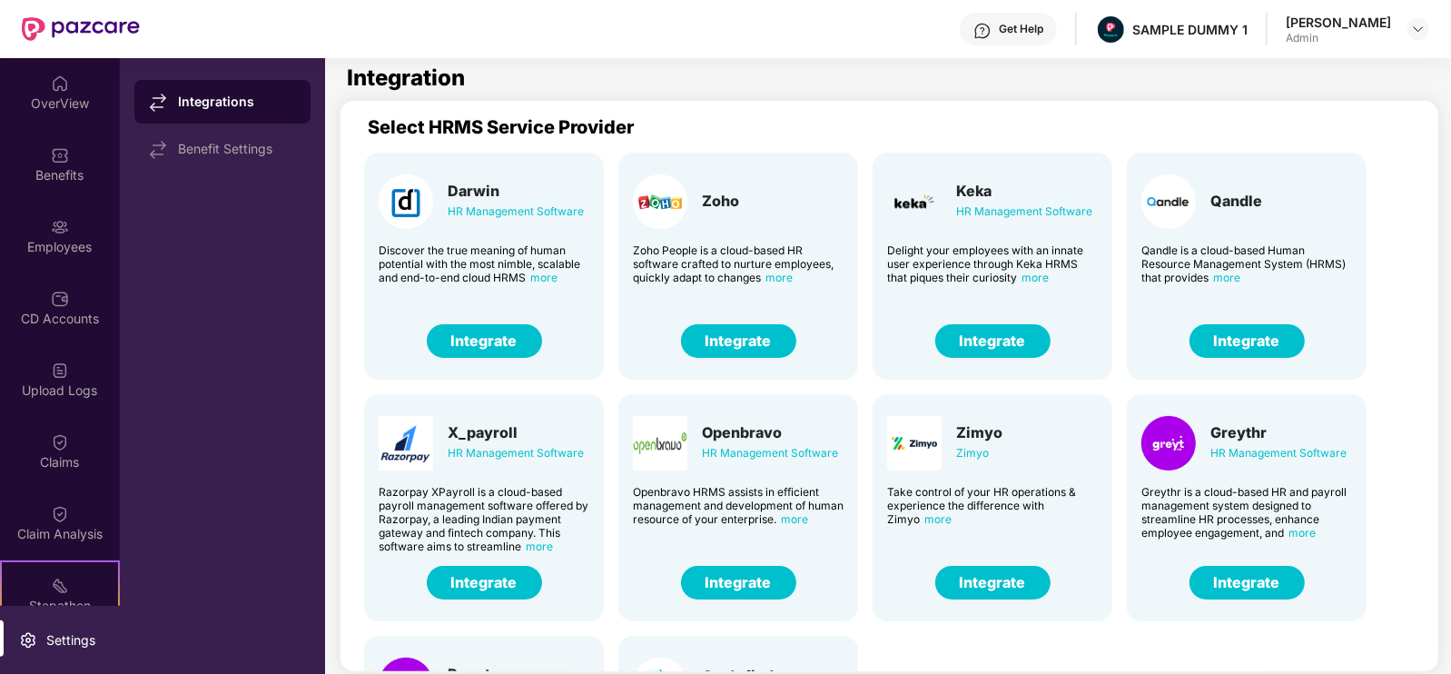
click at [1045, 17] on div "Get Help" at bounding box center [1008, 29] width 97 height 33
